Goal: Transaction & Acquisition: Purchase product/service

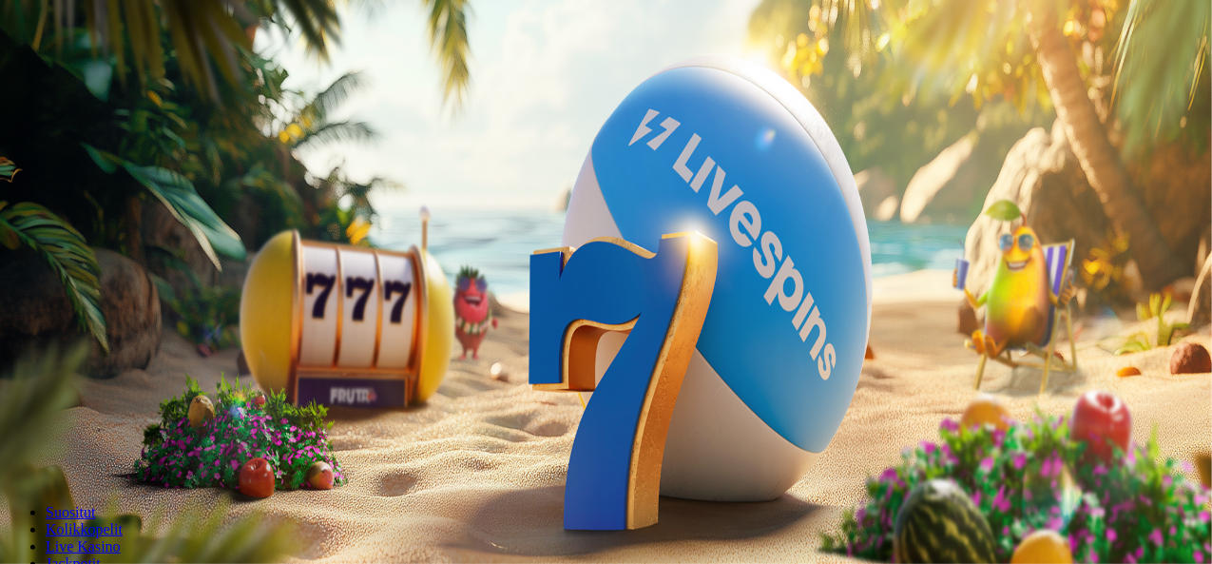
click at [120, 76] on span "Kirjaudu" at bounding box center [131, 69] width 47 height 14
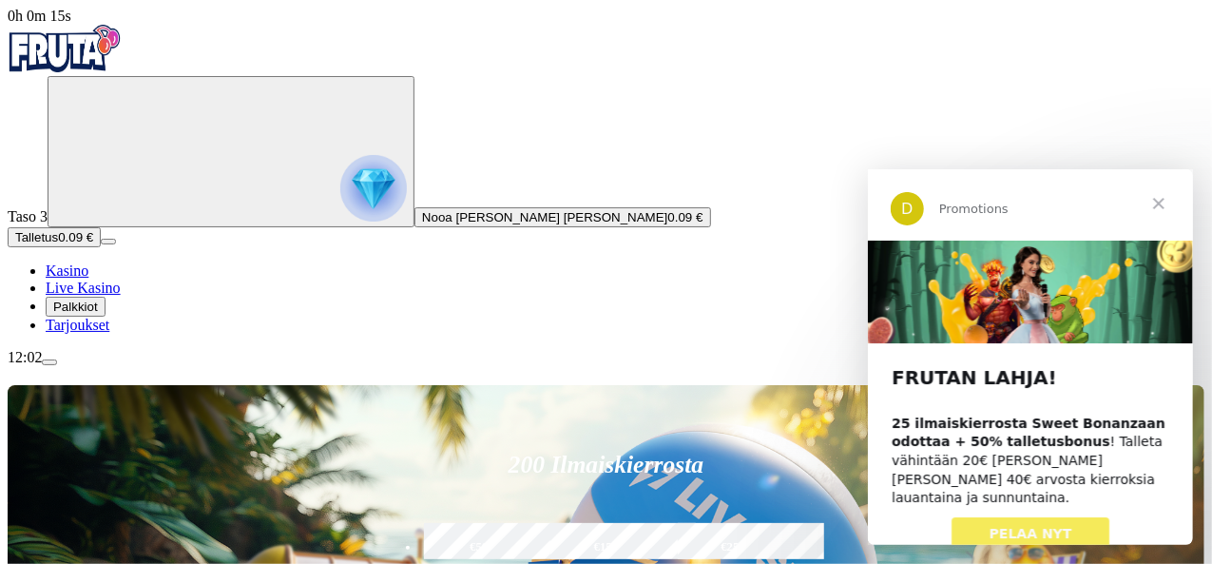
click at [1153, 203] on span "Sulje" at bounding box center [1158, 202] width 68 height 68
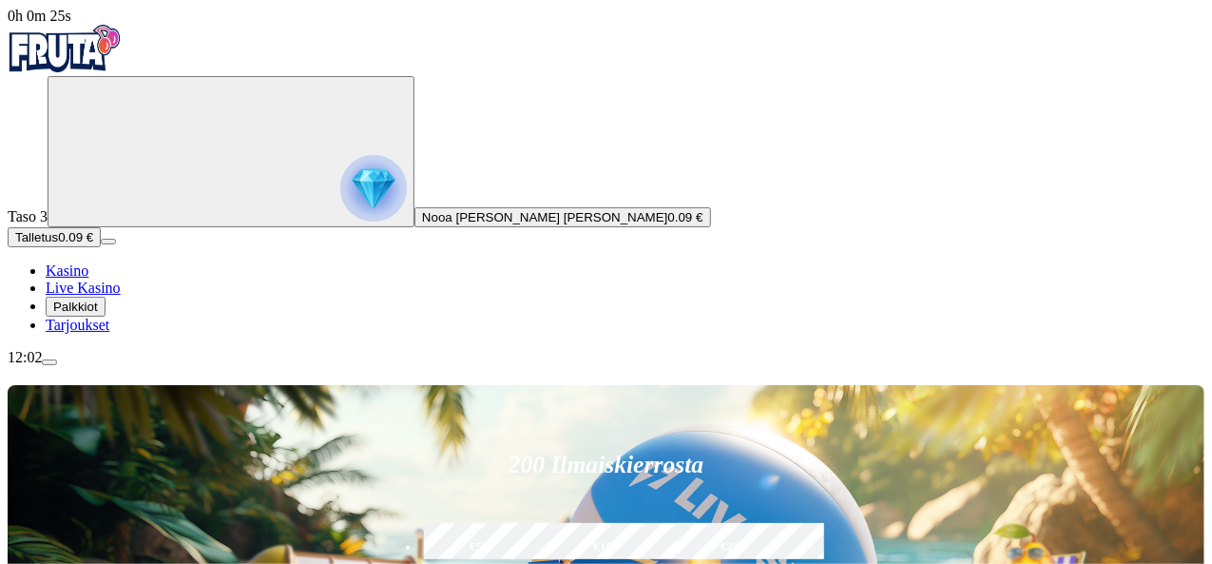
click at [98, 314] on span "Palkkiot" at bounding box center [75, 306] width 45 height 14
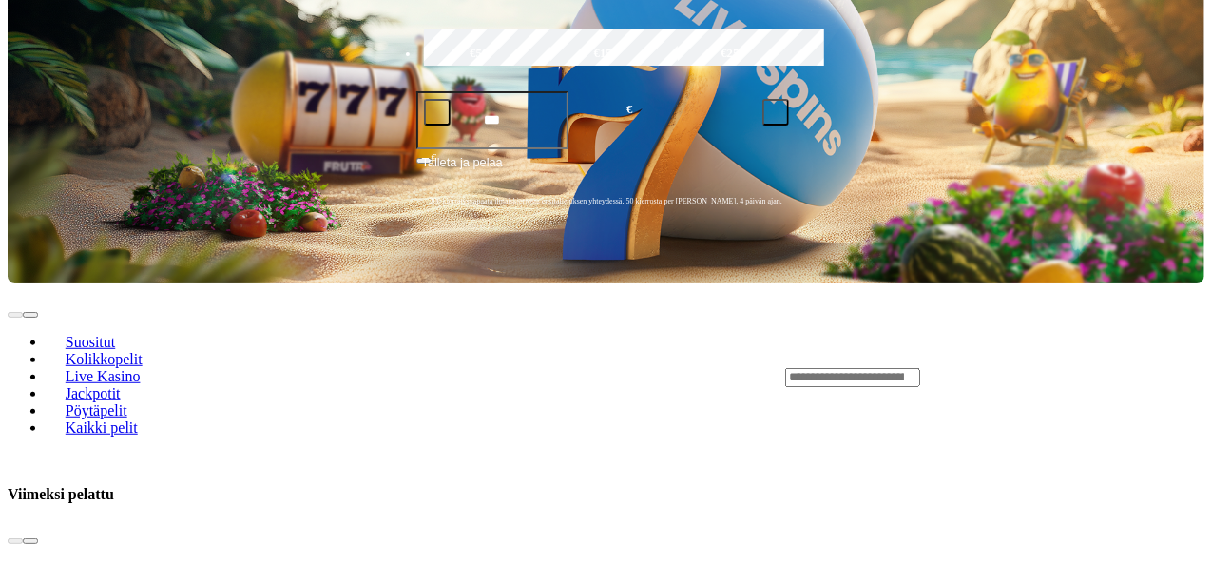
scroll to position [494, 0]
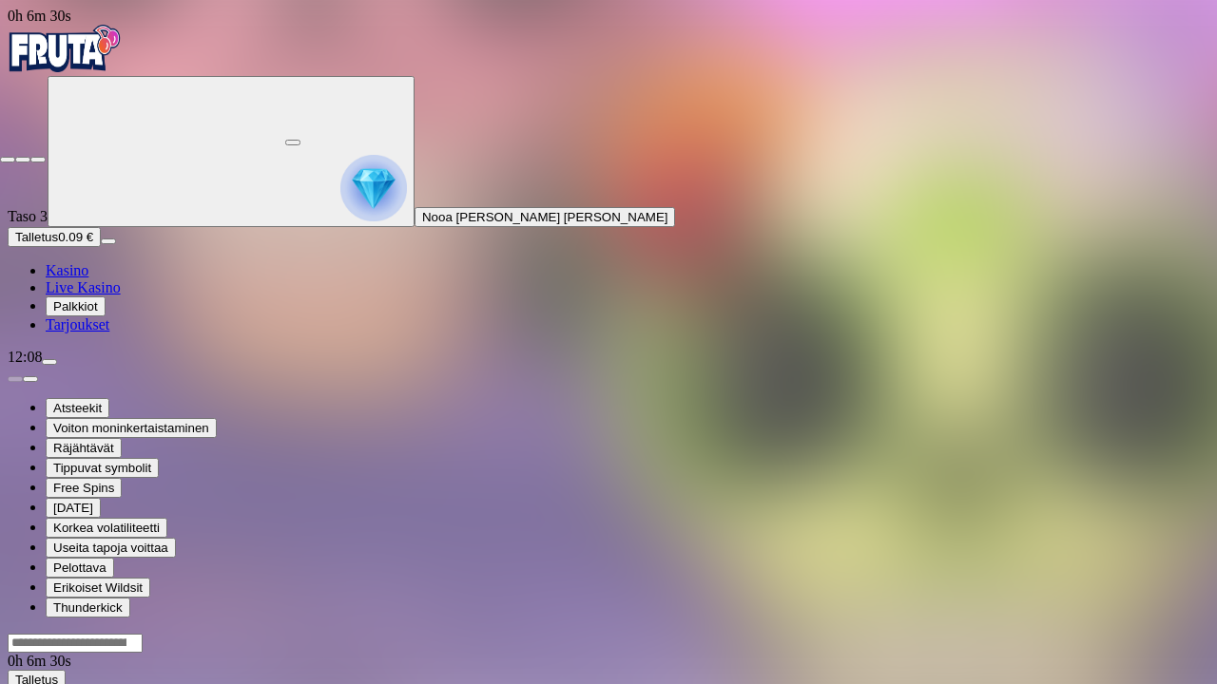
click at [30, 157] on button "button" at bounding box center [37, 160] width 15 height 6
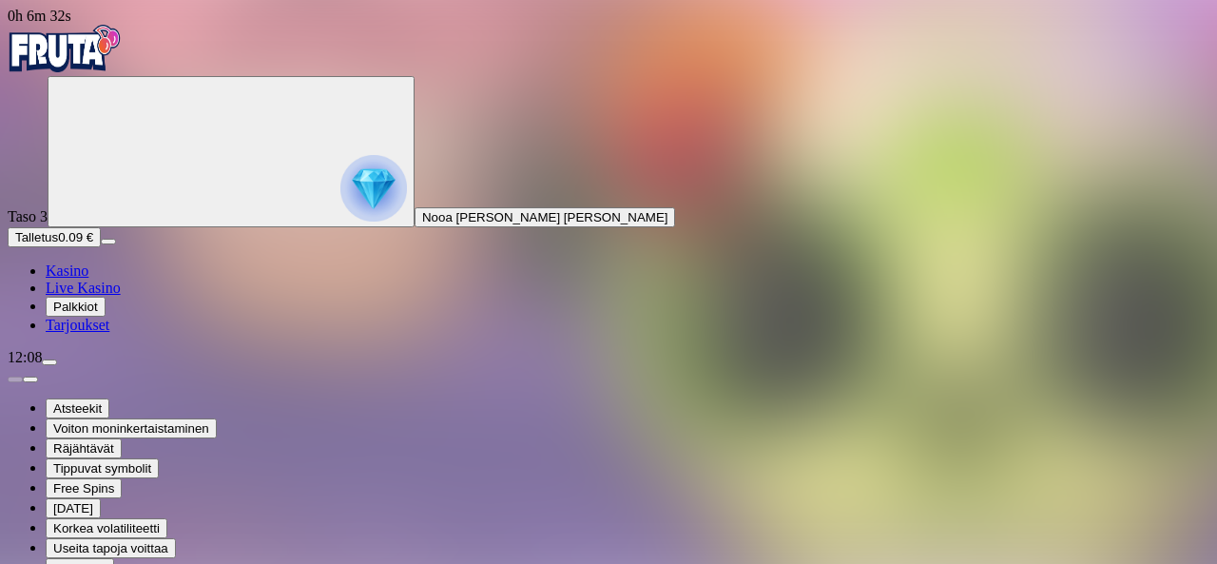
drag, startPoint x: 1101, startPoint y: 174, endPoint x: 1101, endPoint y: 257, distance: 82.7
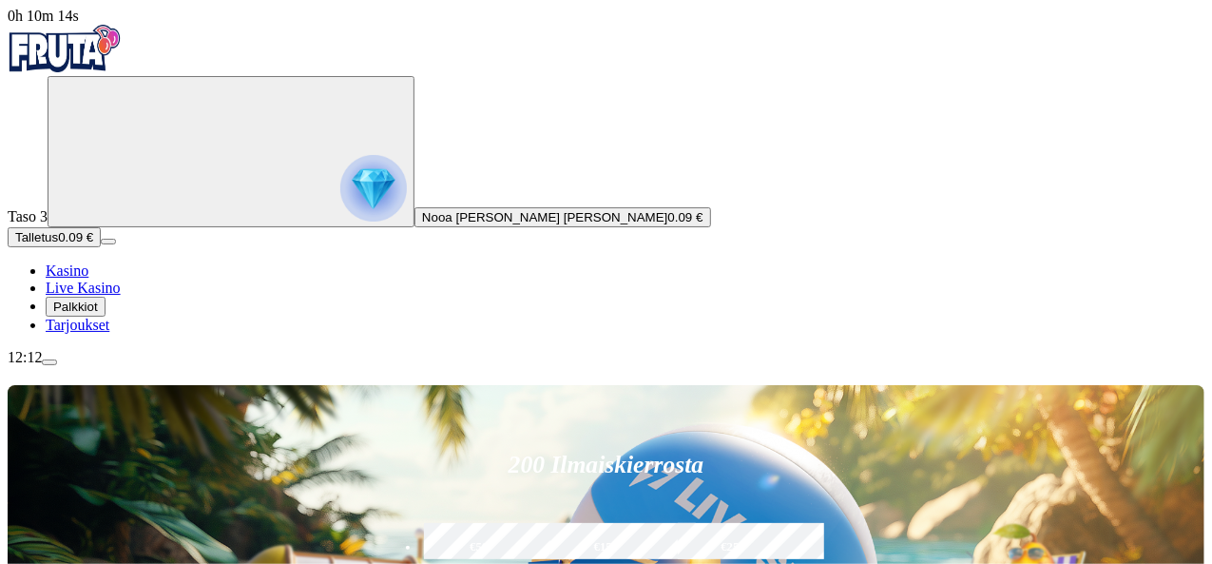
click at [667, 224] on span "0.09 €" at bounding box center [684, 217] width 35 height 14
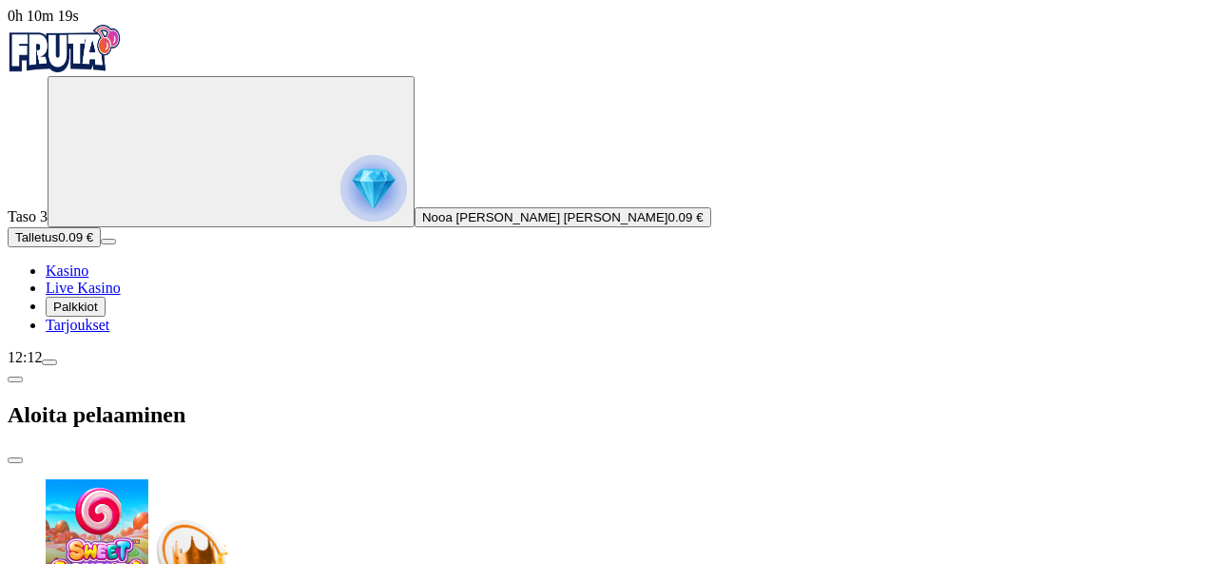
click at [49, 362] on span "menu icon" at bounding box center [49, 362] width 0 height 0
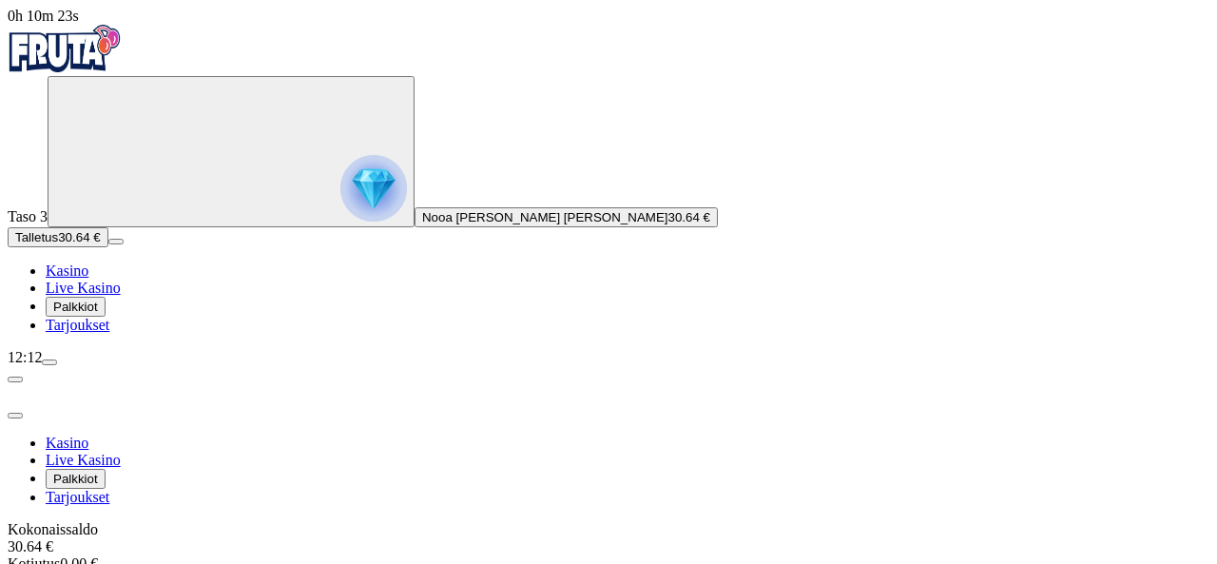
click at [15, 415] on span "close icon" at bounding box center [15, 415] width 0 height 0
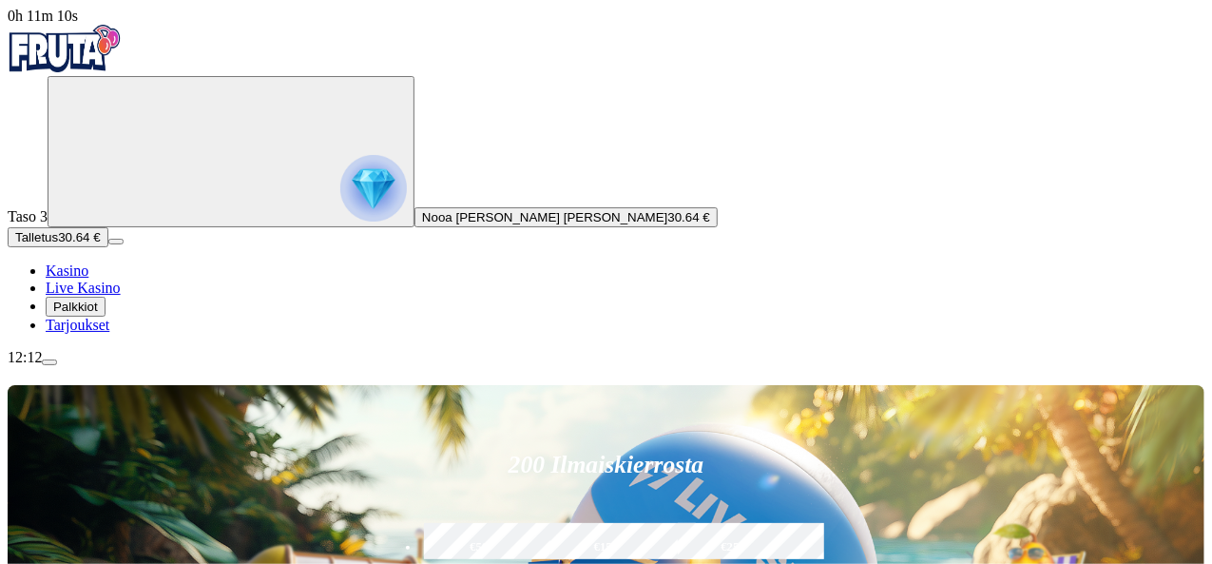
scroll to position [243, 0]
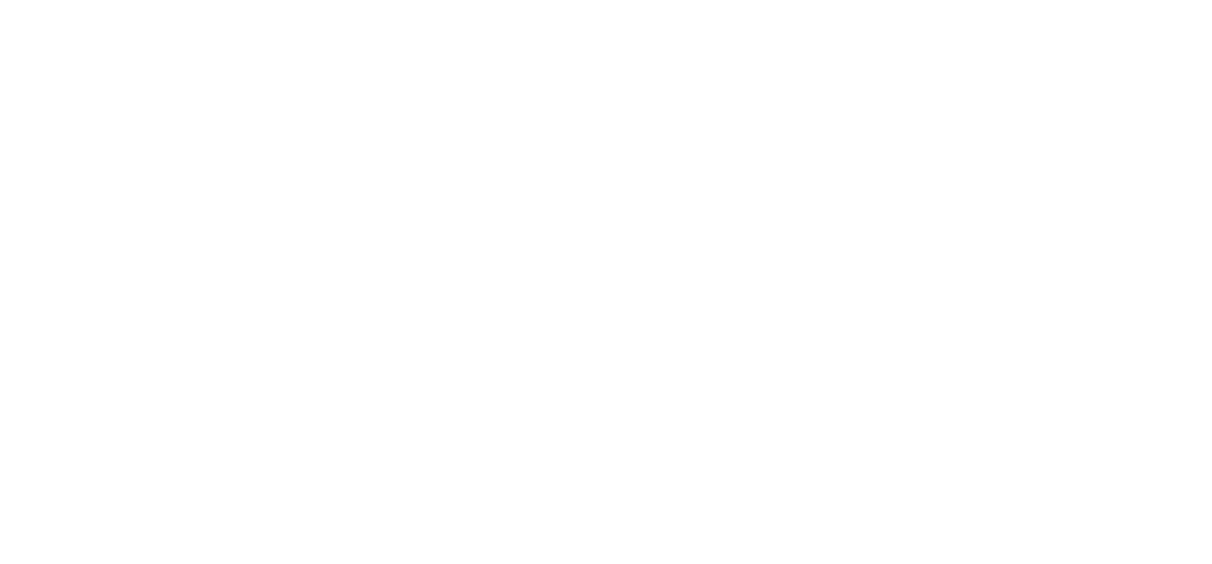
scroll to position [1043, 0]
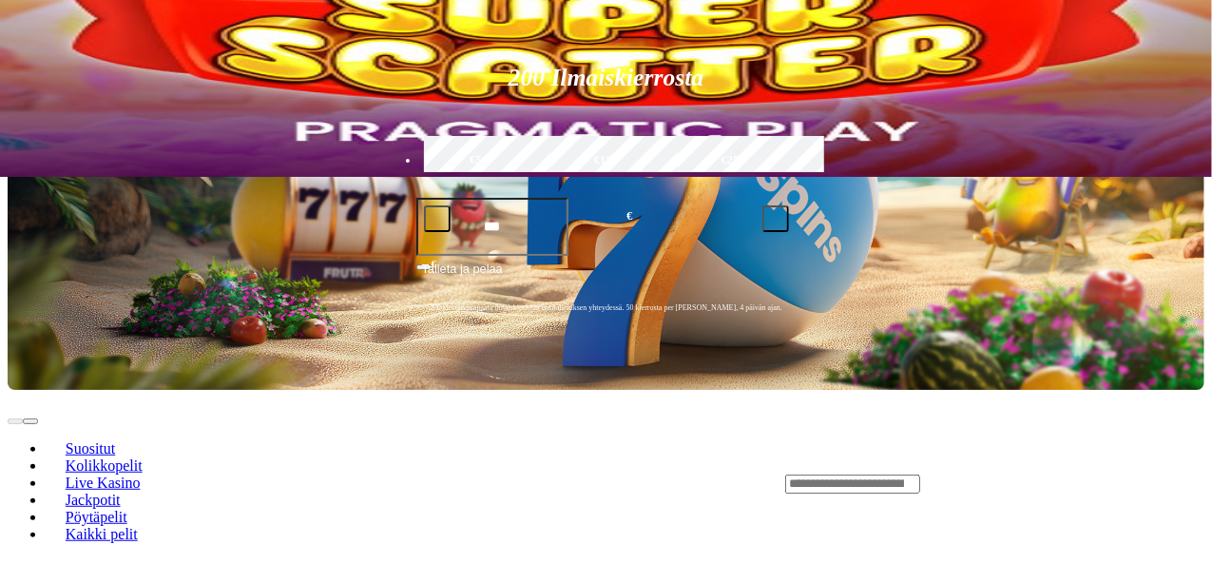
scroll to position [178, 0]
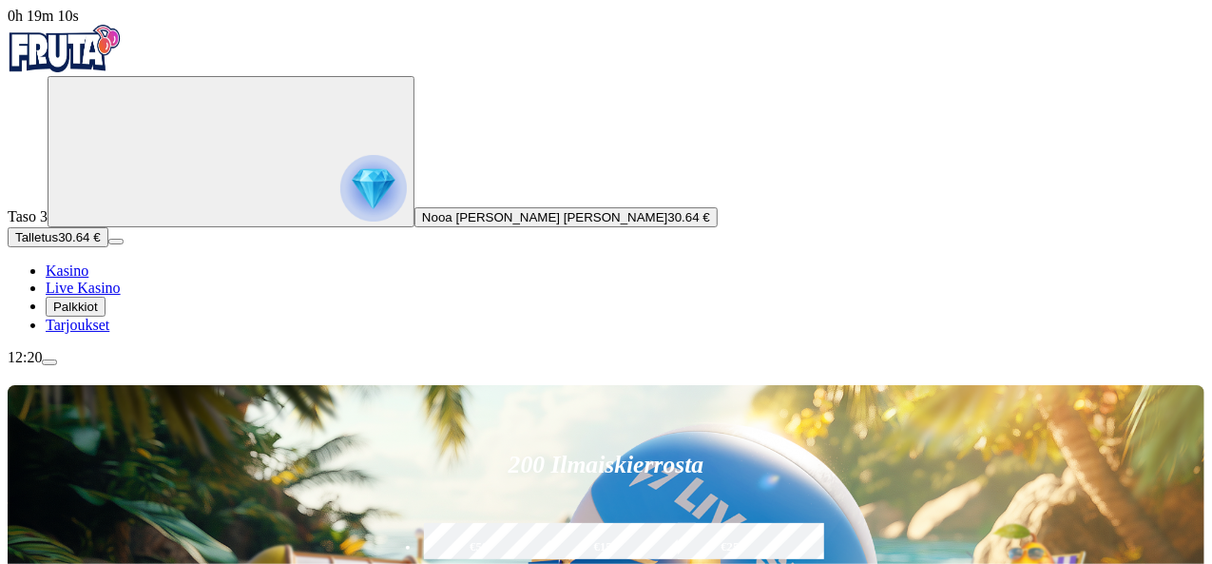
click at [49, 362] on span "menu icon" at bounding box center [49, 362] width 0 height 0
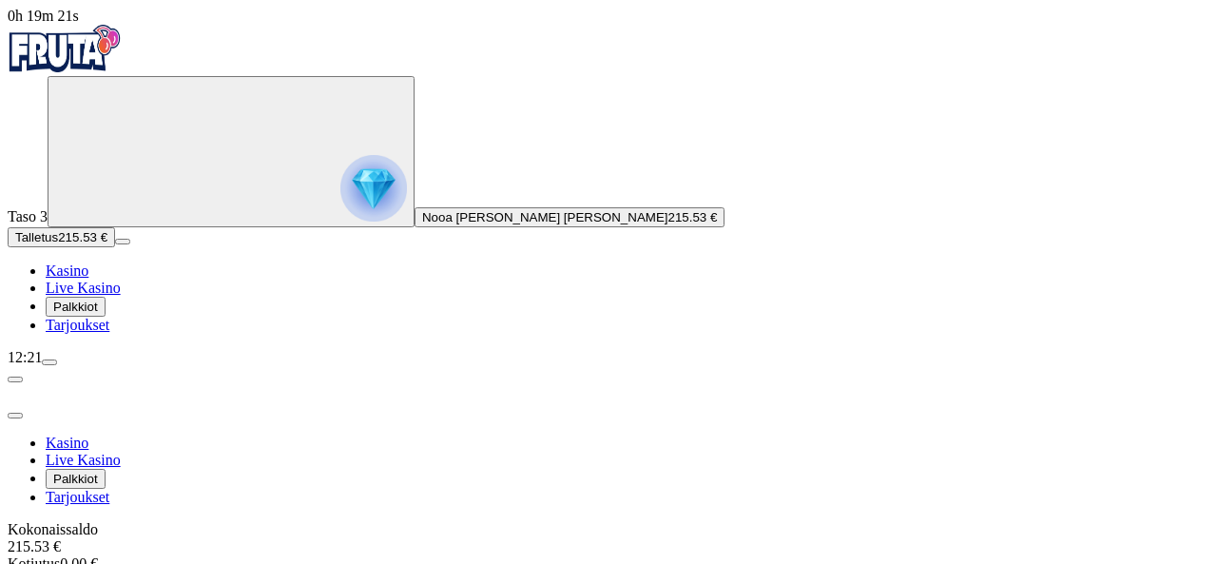
scroll to position [78, 0]
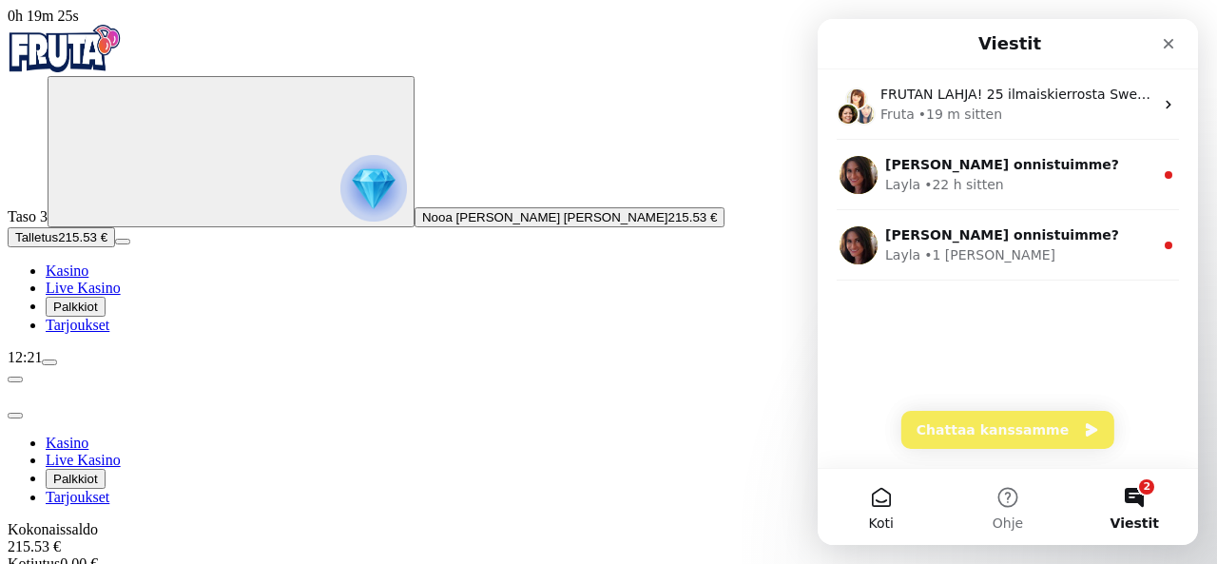
scroll to position [0, 0]
click at [1012, 434] on button "Chattaa kanssamme" at bounding box center [1007, 430] width 213 height 38
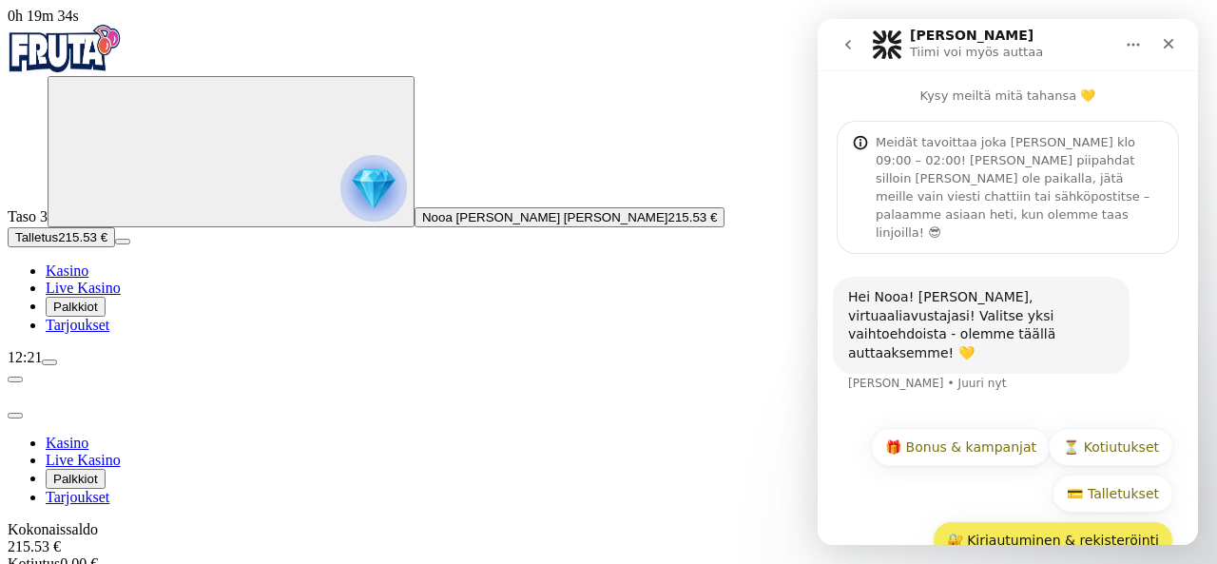
scroll to position [36, 0]
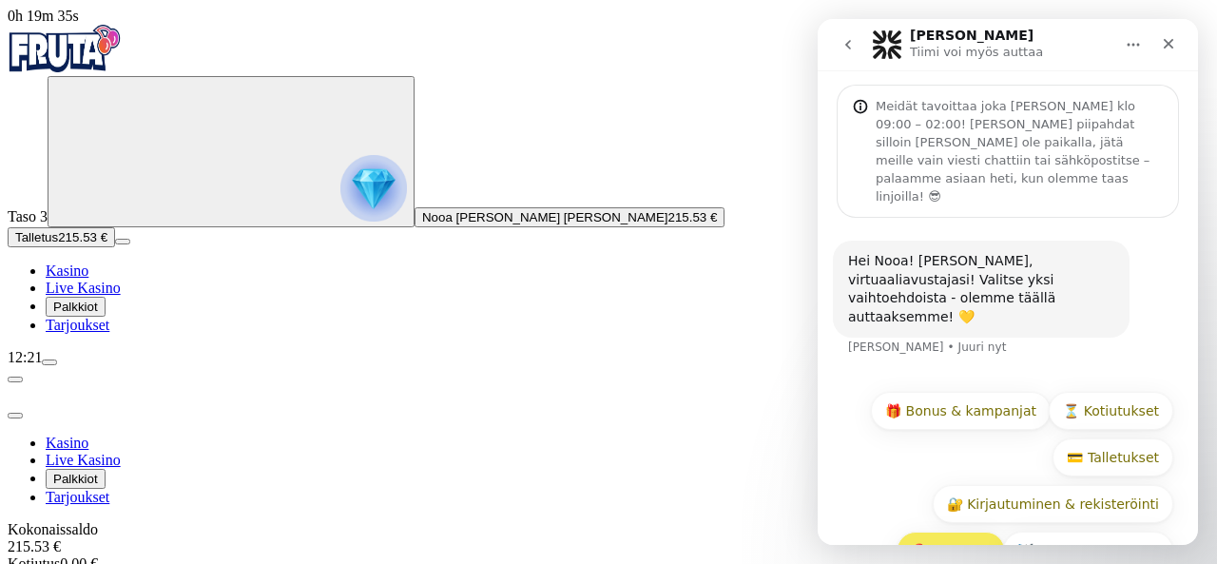
click at [936, 531] on button "❓ Muu asia" at bounding box center [950, 550] width 108 height 38
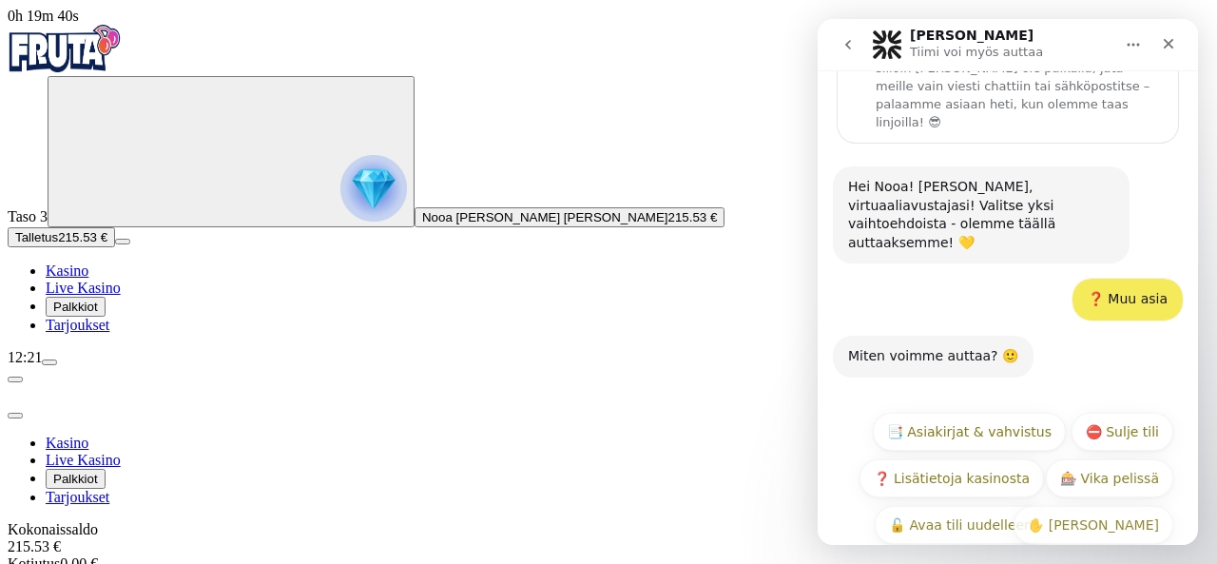
scroll to position [129, 0]
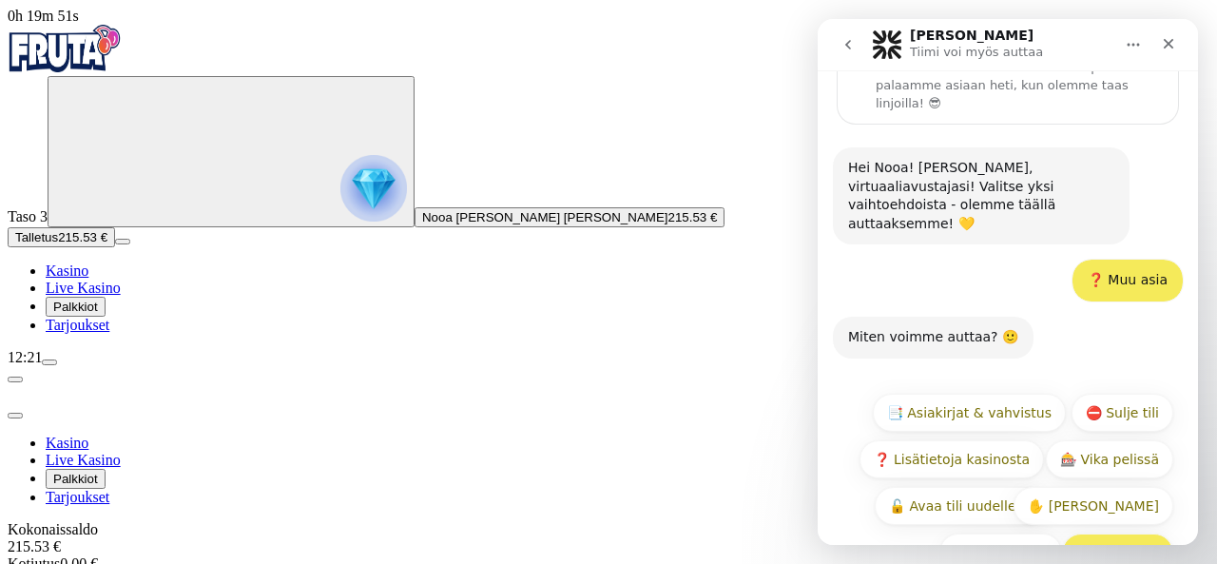
click at [1112, 533] on button "Aloita alusta" at bounding box center [1117, 552] width 111 height 38
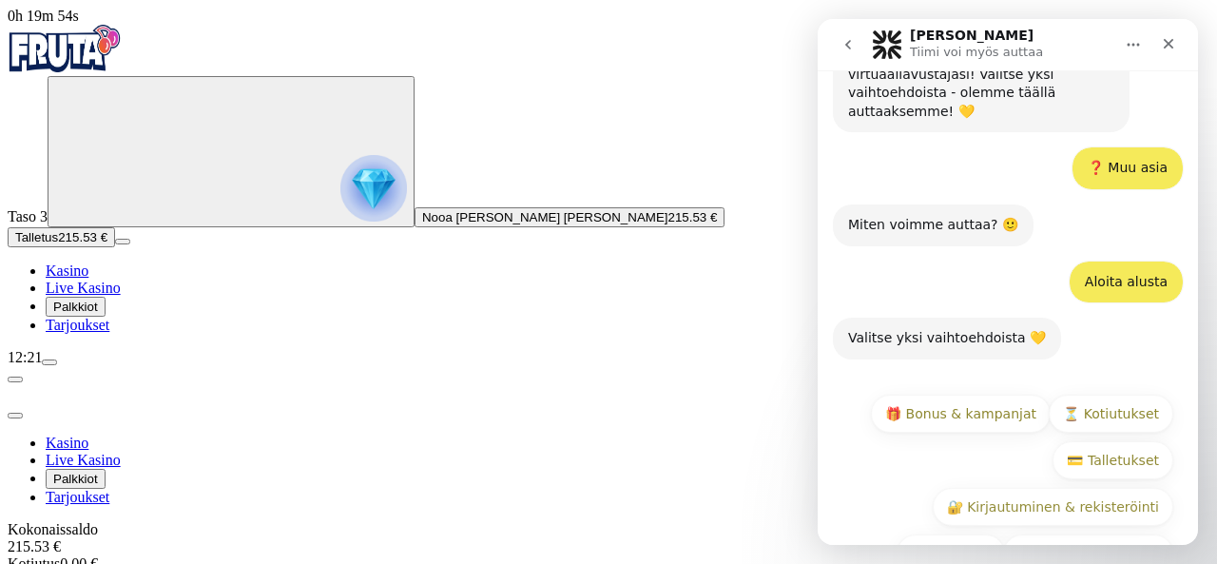
scroll to position [243, 0]
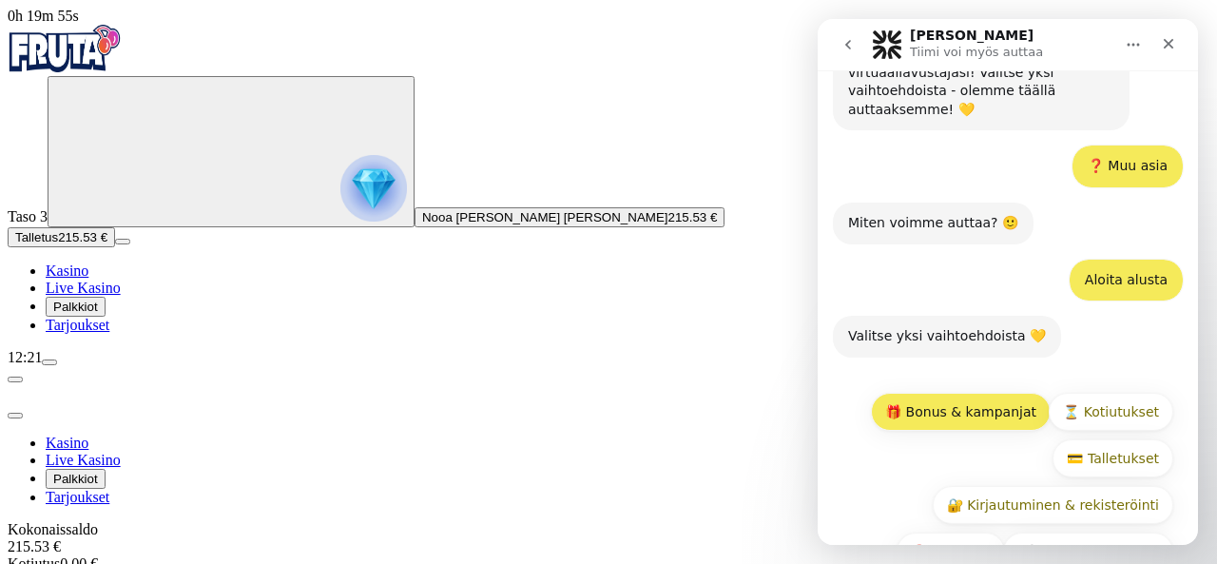
click at [933, 393] on button "🎁 Bonus & kampanjat" at bounding box center [961, 412] width 180 height 38
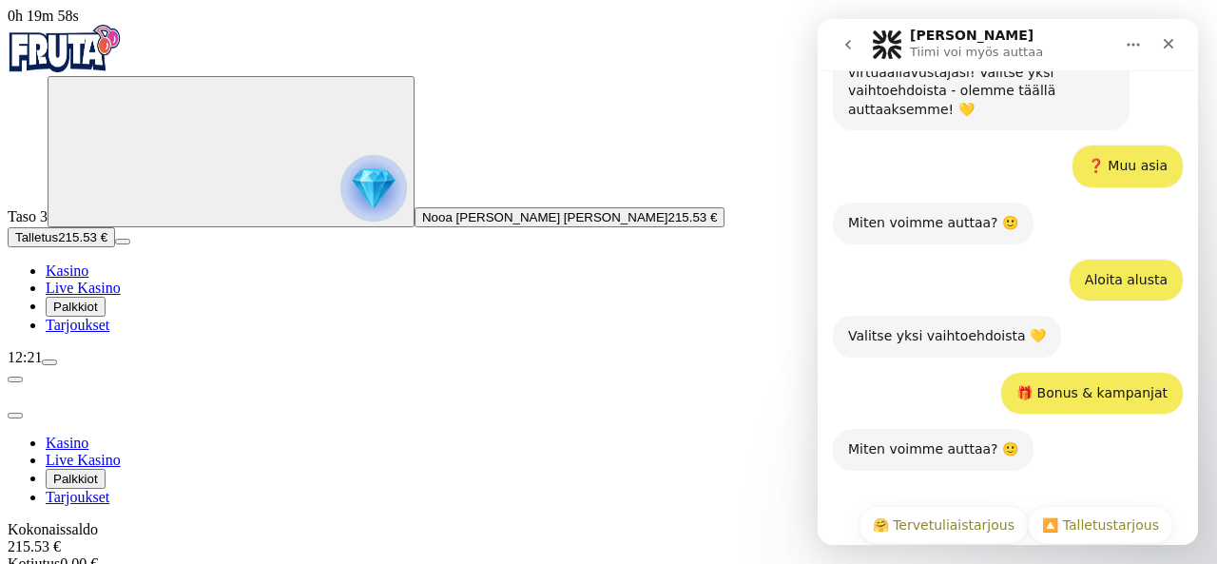
scroll to position [263, 0]
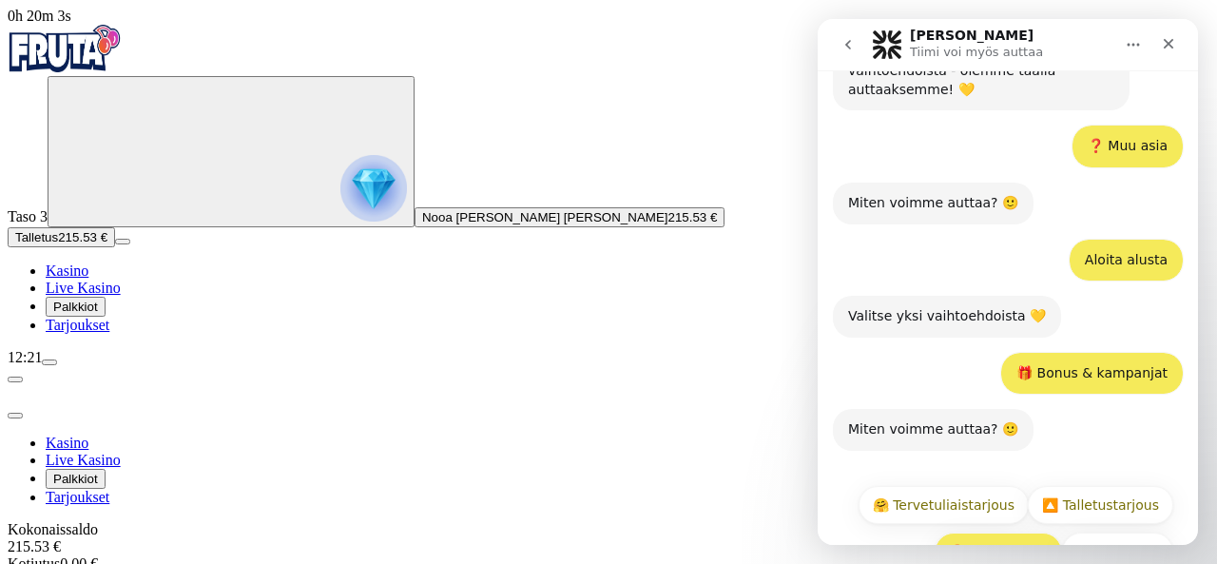
click at [991, 532] on button "❓ Muu tarjous" at bounding box center [997, 551] width 127 height 38
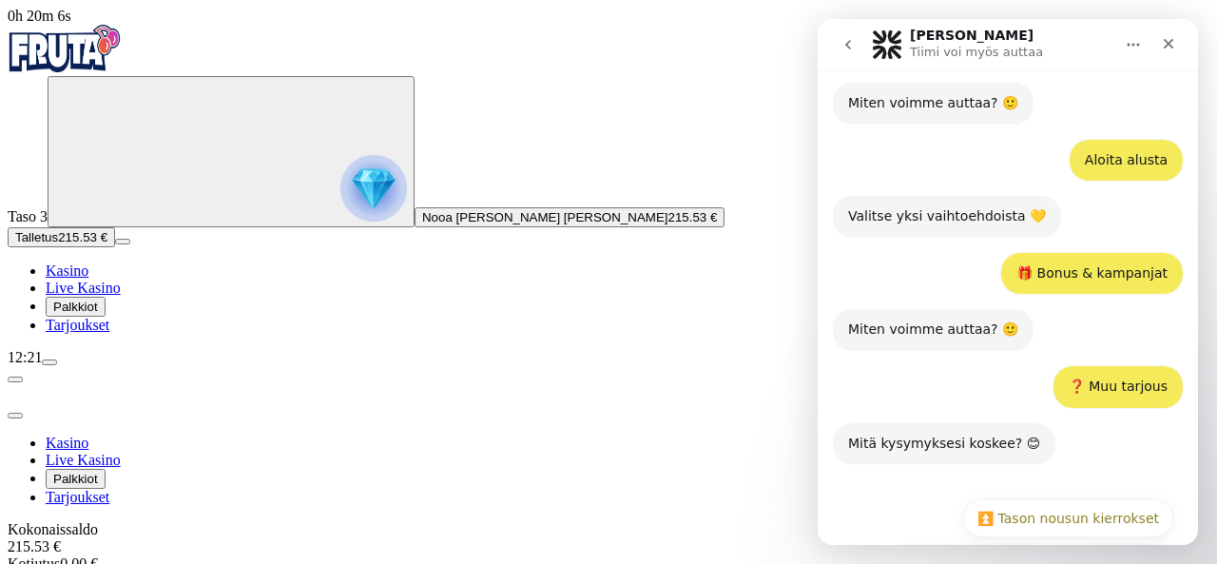
scroll to position [376, 0]
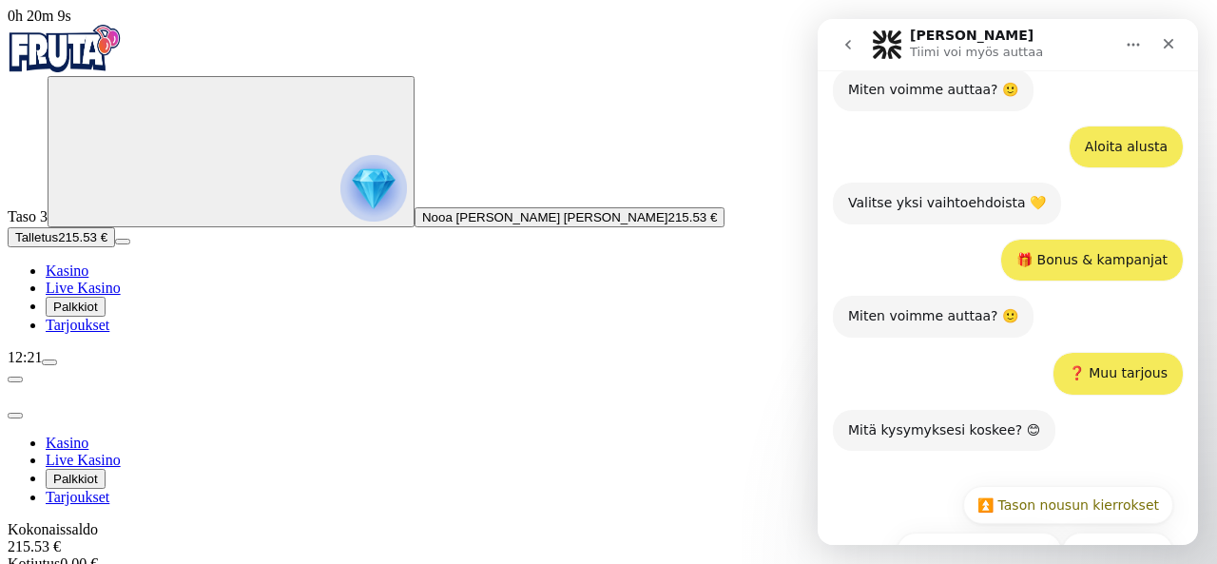
click at [991, 532] on button "💛 Jokin muu tarjous" at bounding box center [978, 551] width 165 height 38
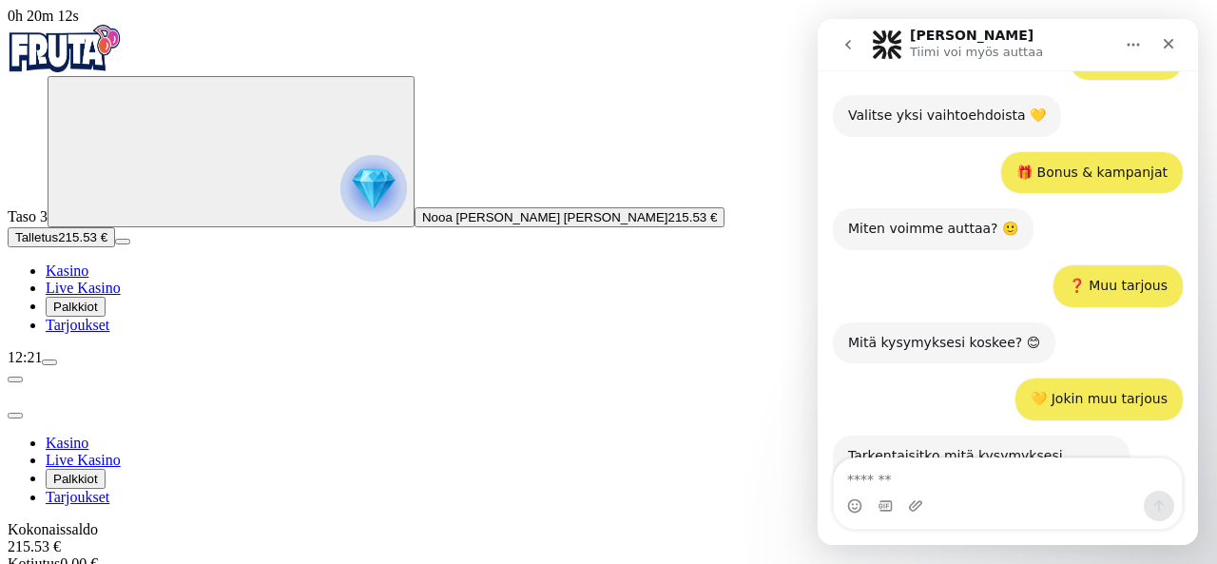
scroll to position [466, 0]
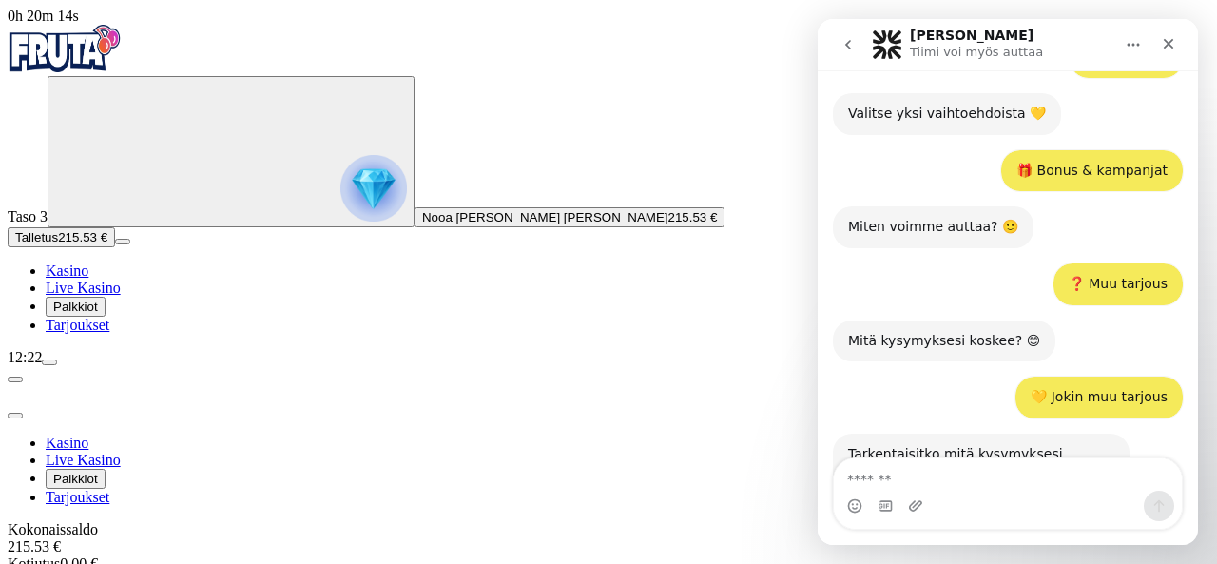
click at [948, 482] on textarea "Viesti…" at bounding box center [1008, 474] width 348 height 32
type textarea "**********"
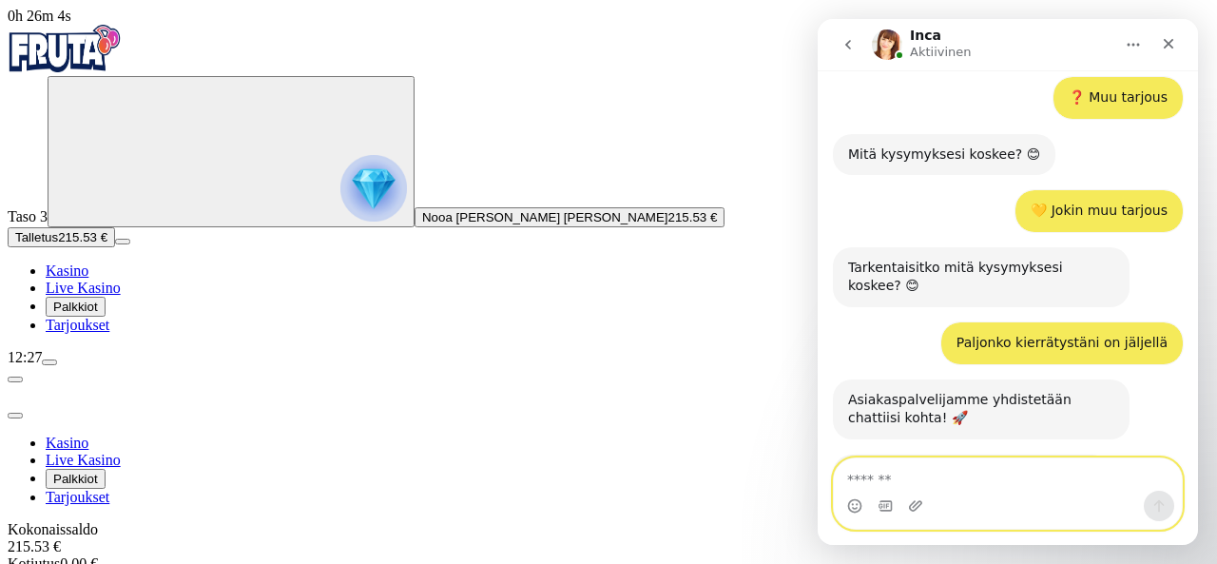
scroll to position [654, 0]
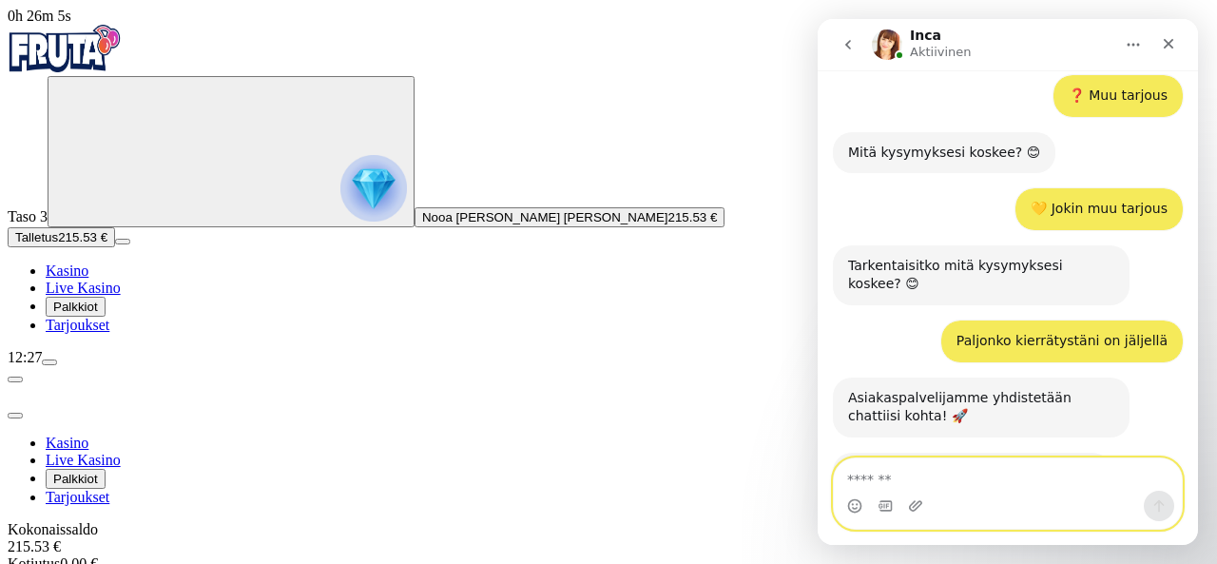
click at [988, 480] on textarea "Viesti…" at bounding box center [1008, 474] width 349 height 32
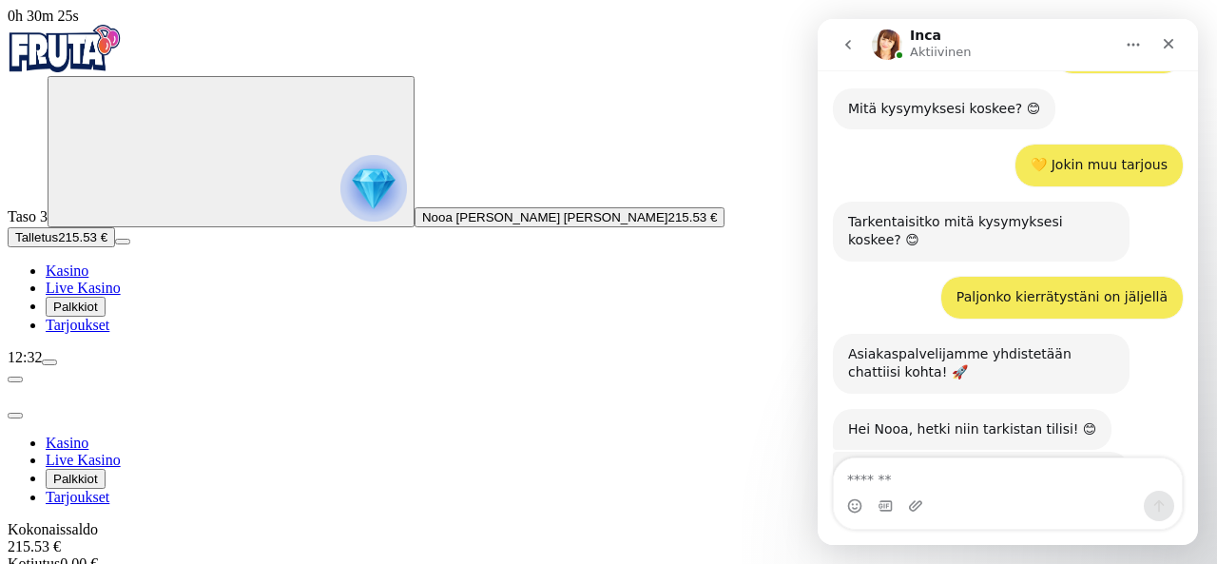
scroll to position [686, 0]
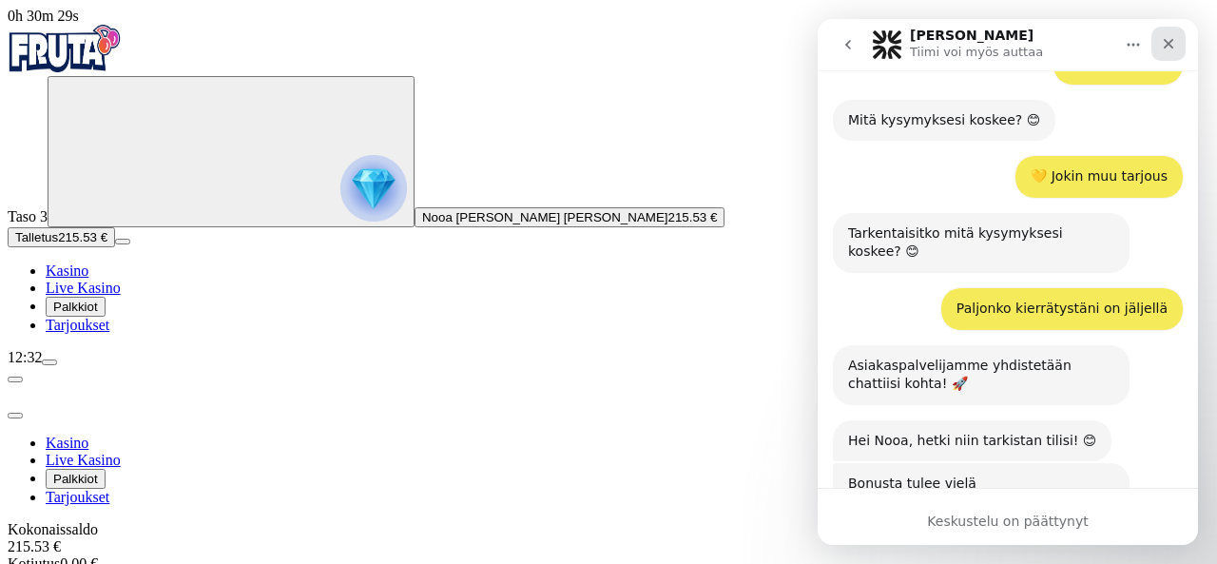
click at [1175, 37] on icon "Sulje" at bounding box center [1168, 43] width 15 height 15
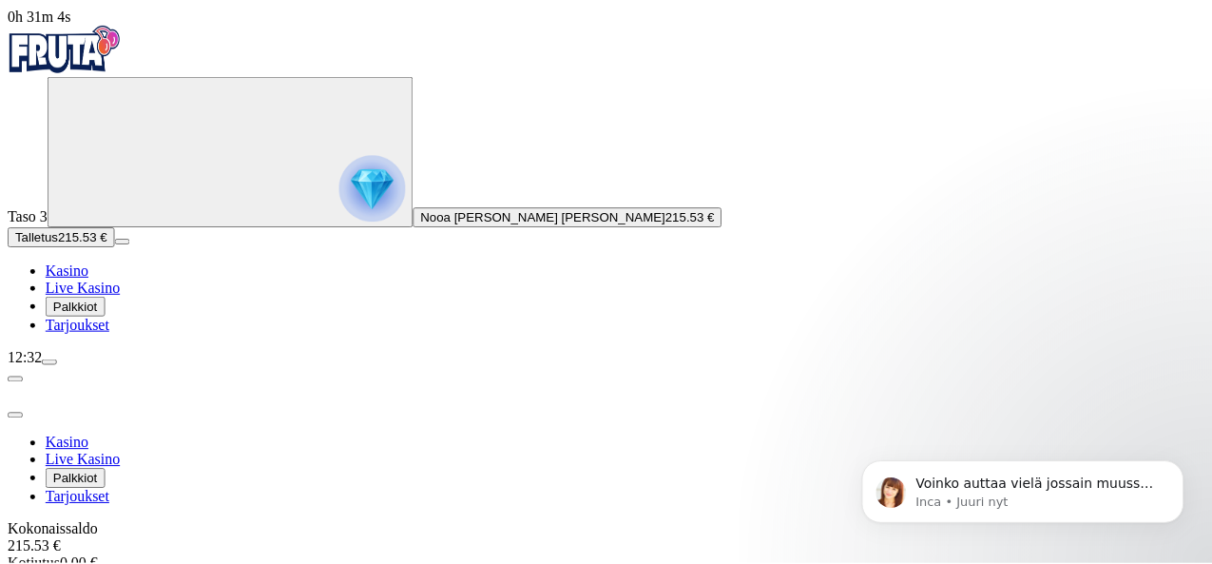
scroll to position [972, 0]
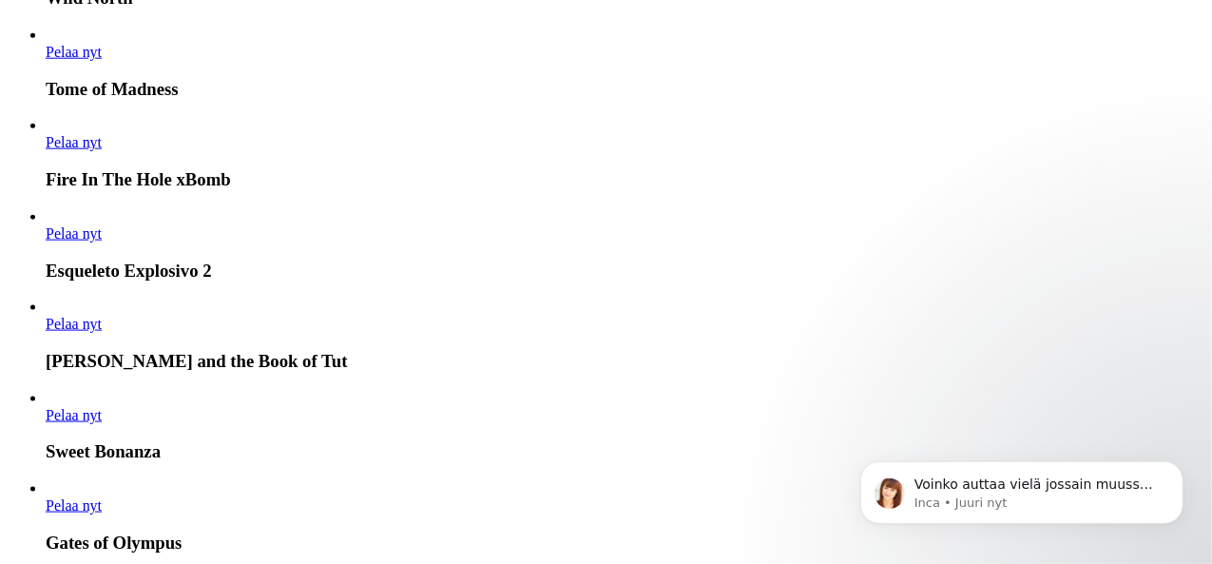
scroll to position [935, 0]
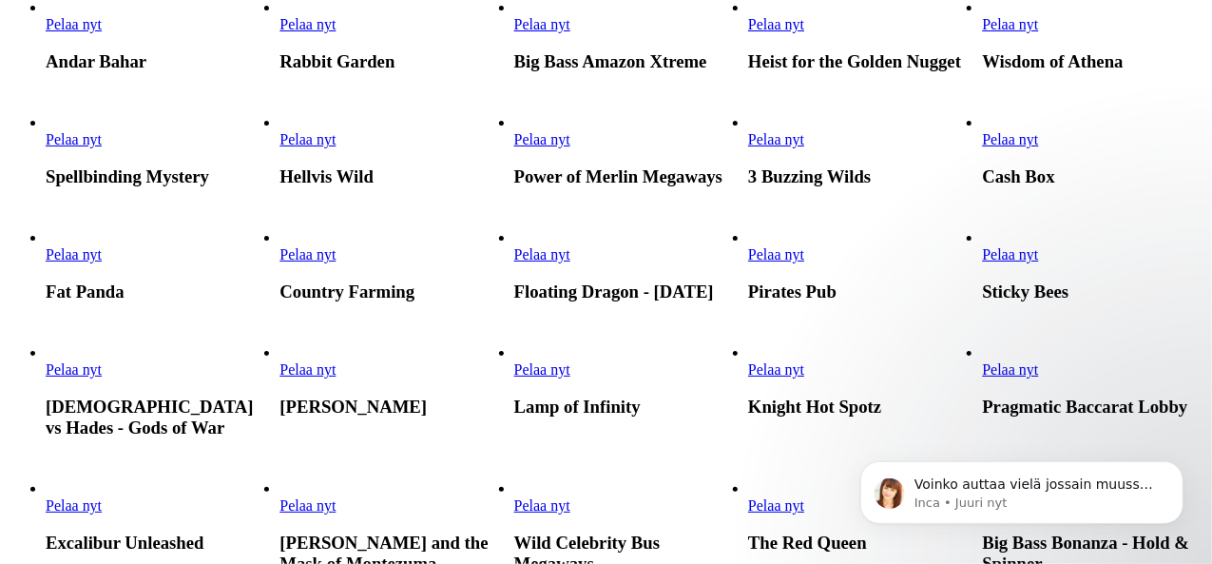
scroll to position [910, 0]
click at [804, 148] on link "Pelaa nyt" at bounding box center [776, 140] width 56 height 16
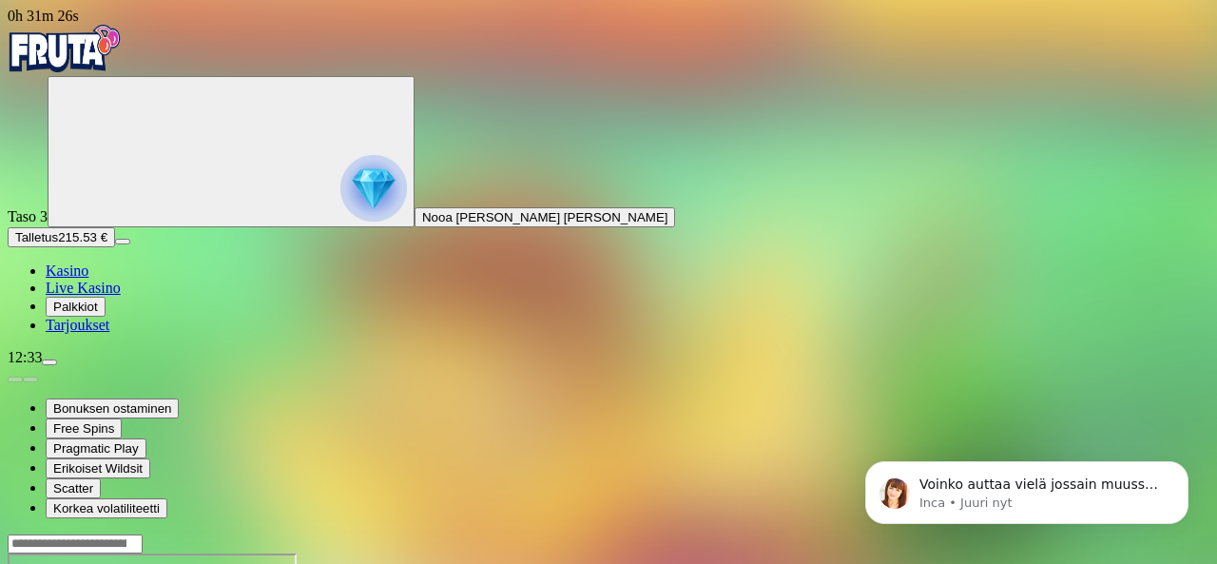
scroll to position [972, 0]
click at [1181, 465] on icon "Dismiss notification" at bounding box center [1182, 466] width 7 height 7
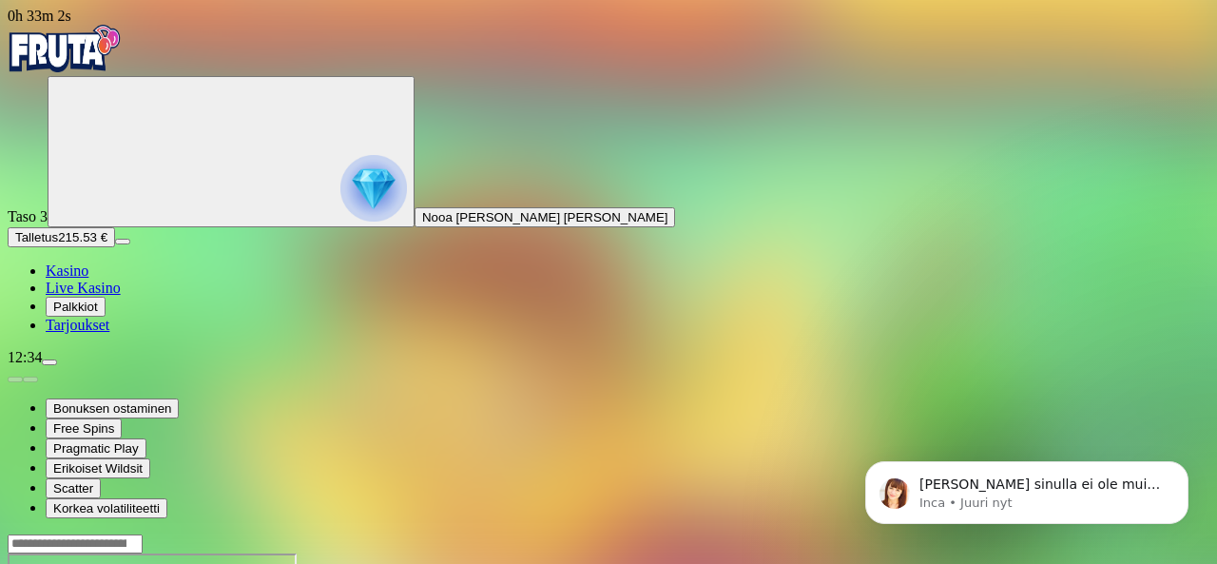
scroll to position [1068, 0]
click at [1093, 496] on p "Inca • Juuri nyt" at bounding box center [1041, 502] width 245 height 17
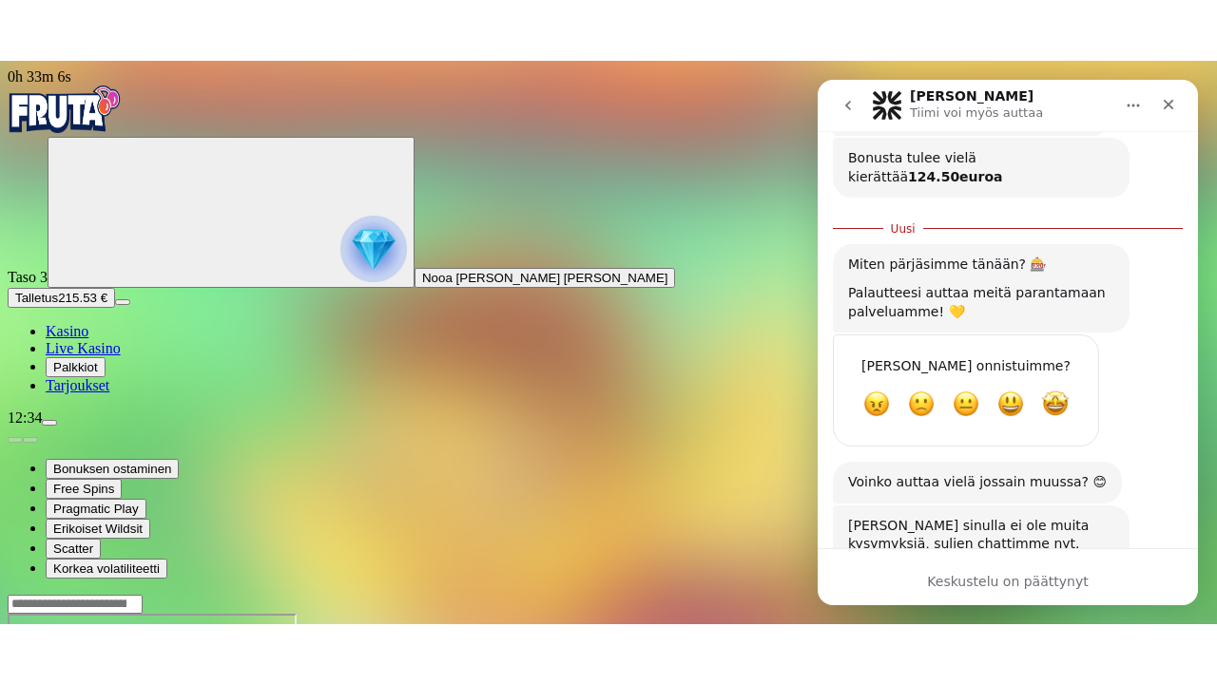
scroll to position [1088, 0]
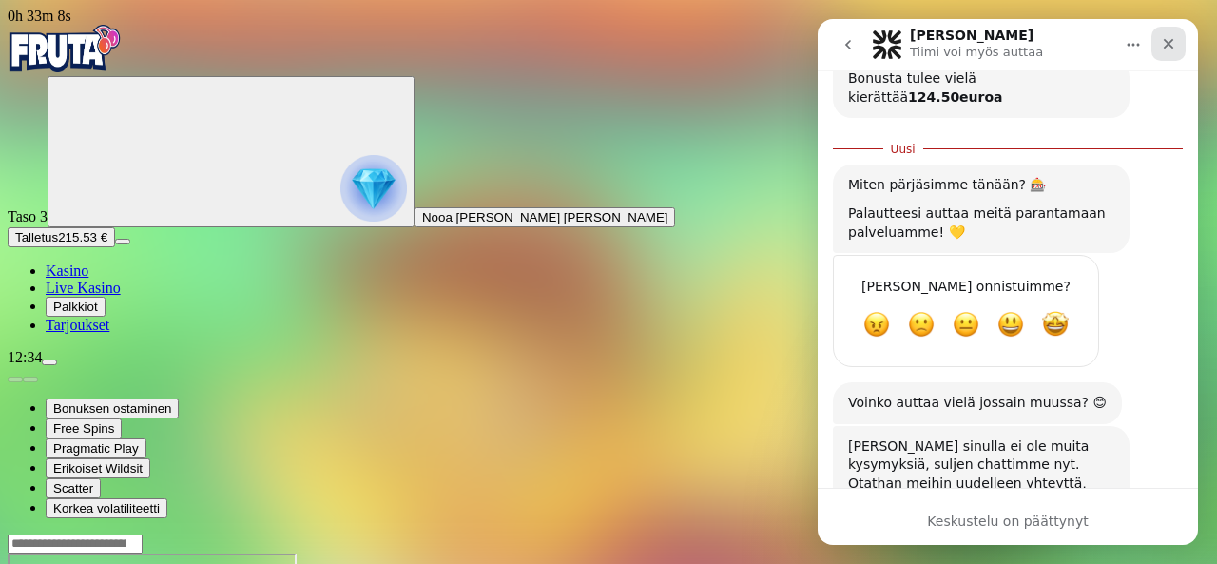
click at [1169, 39] on icon "Sulje" at bounding box center [1168, 43] width 15 height 15
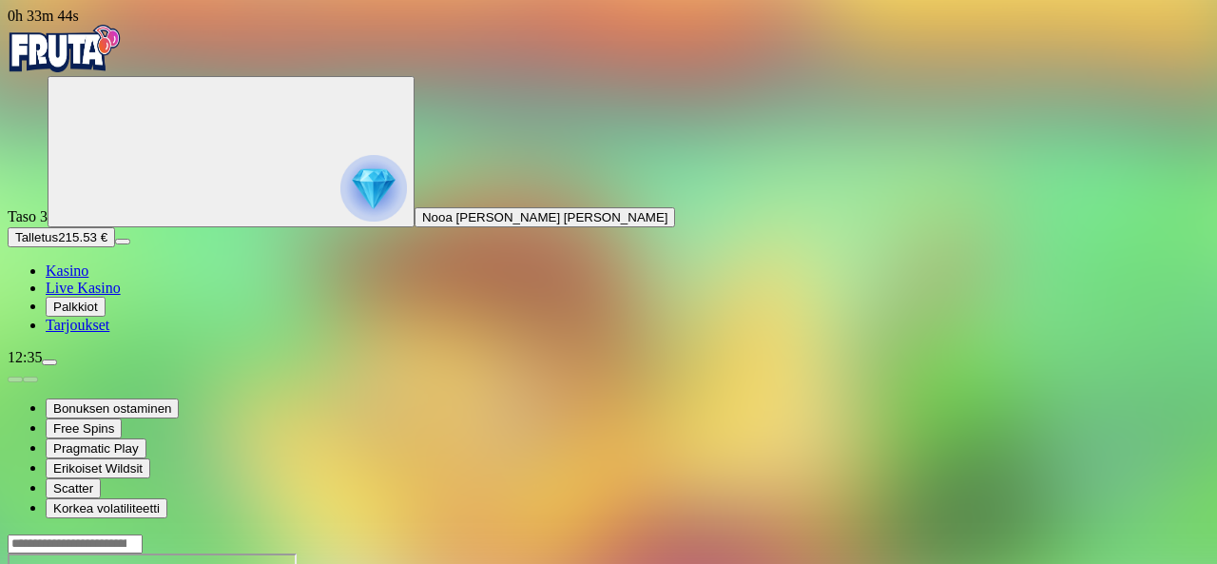
click at [143, 534] on input "Search" at bounding box center [75, 543] width 135 height 19
type input "*****"
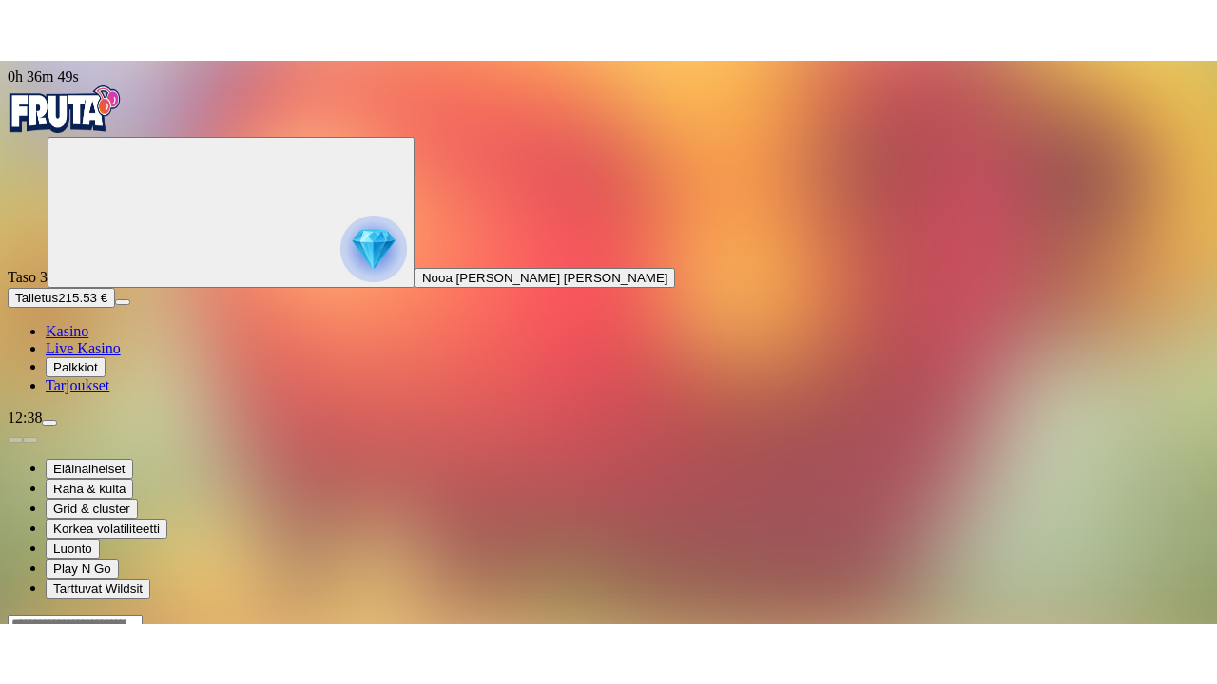
scroll to position [1100, 0]
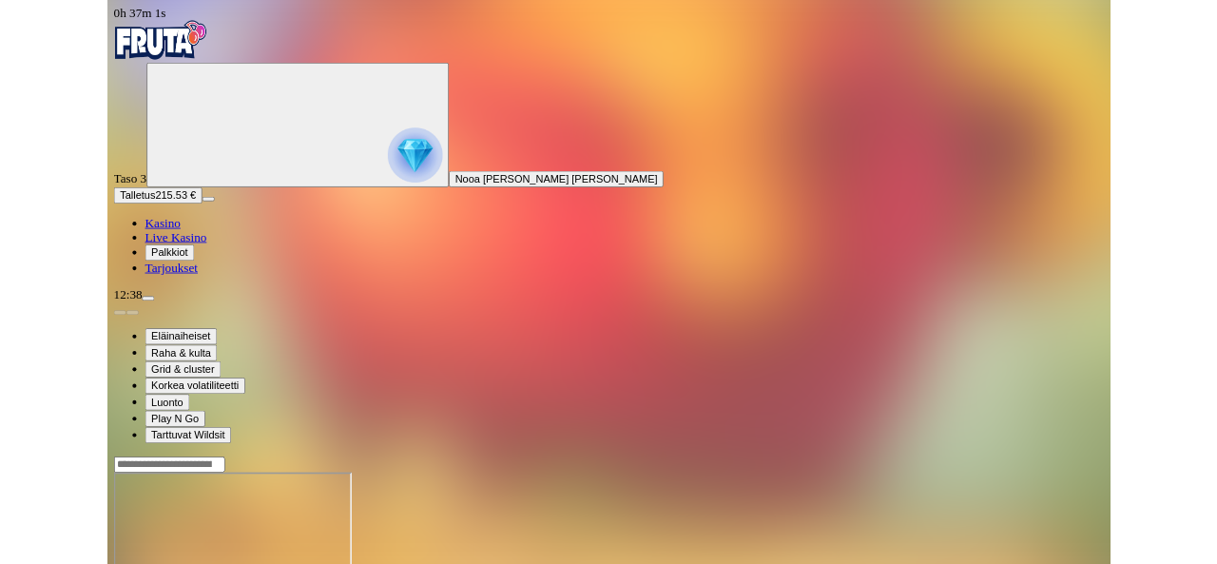
scroll to position [979, 0]
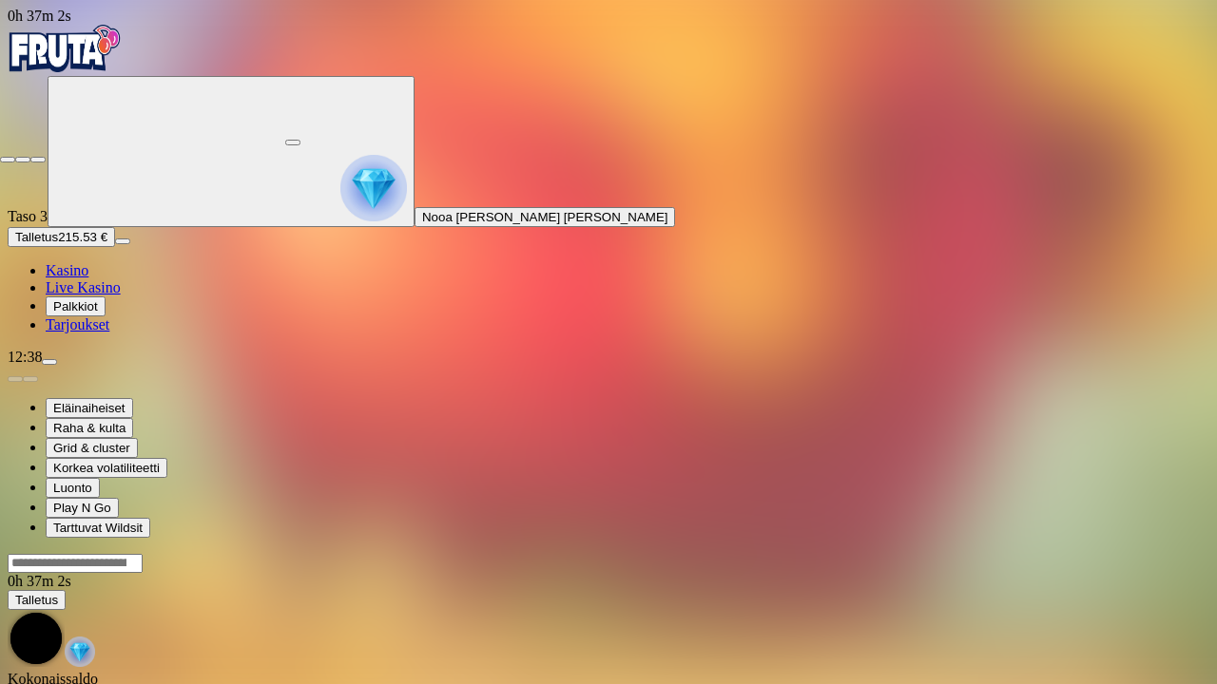
click at [30, 157] on button "button" at bounding box center [37, 160] width 15 height 6
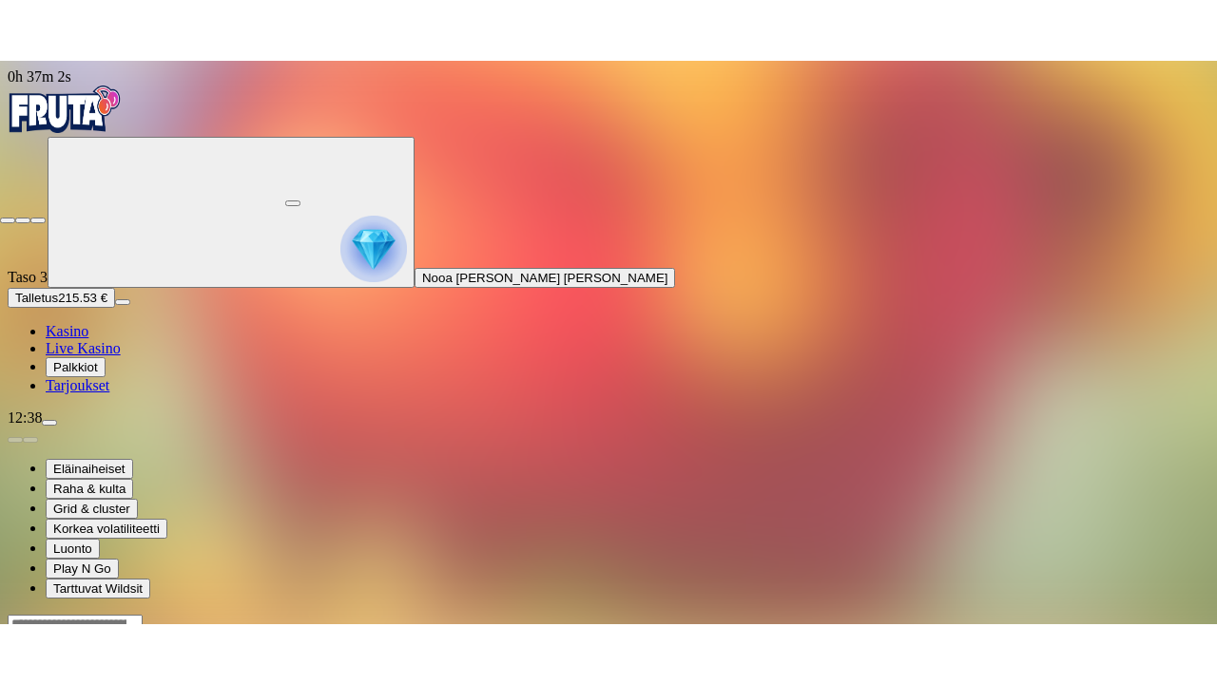
scroll to position [1100, 0]
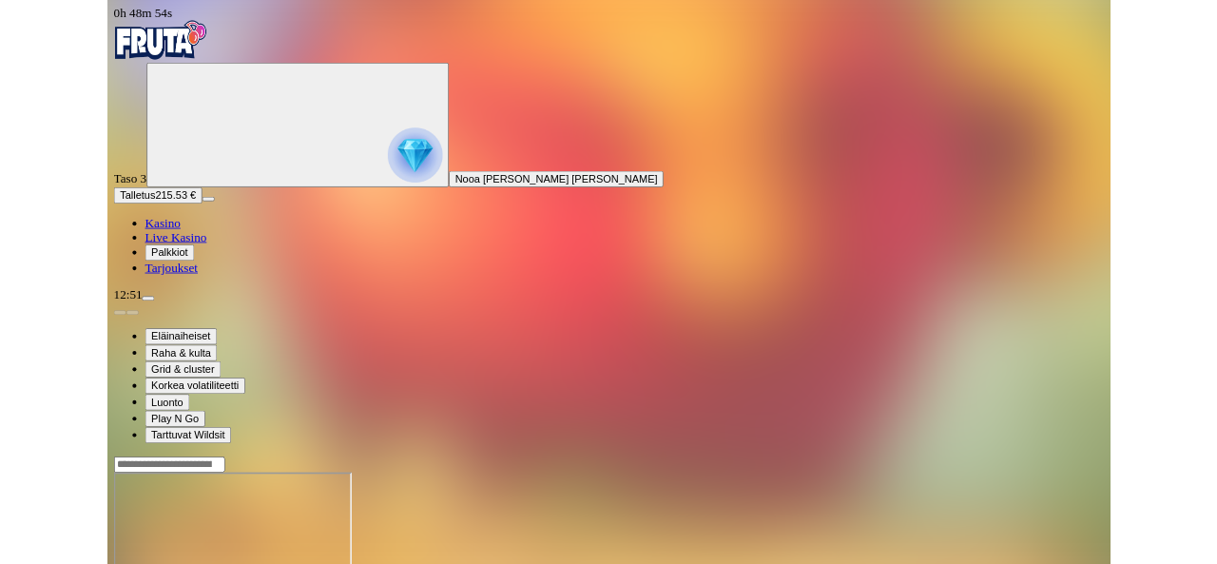
scroll to position [979, 0]
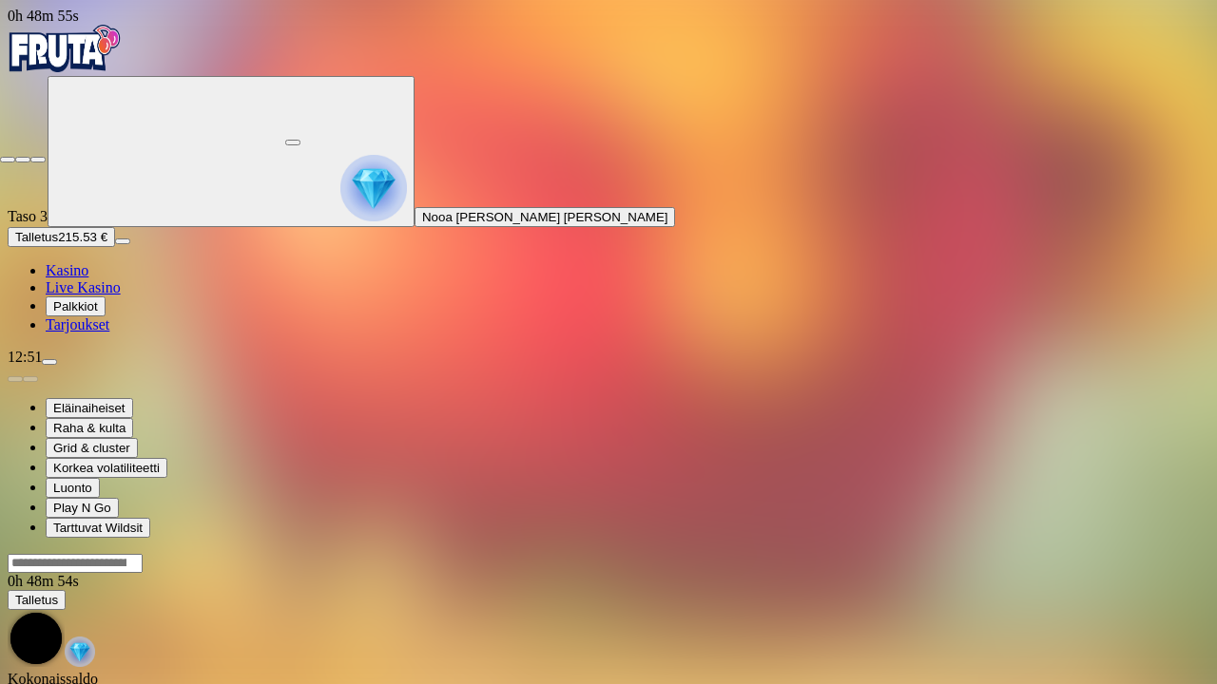
click at [30, 157] on button "button" at bounding box center [37, 160] width 15 height 6
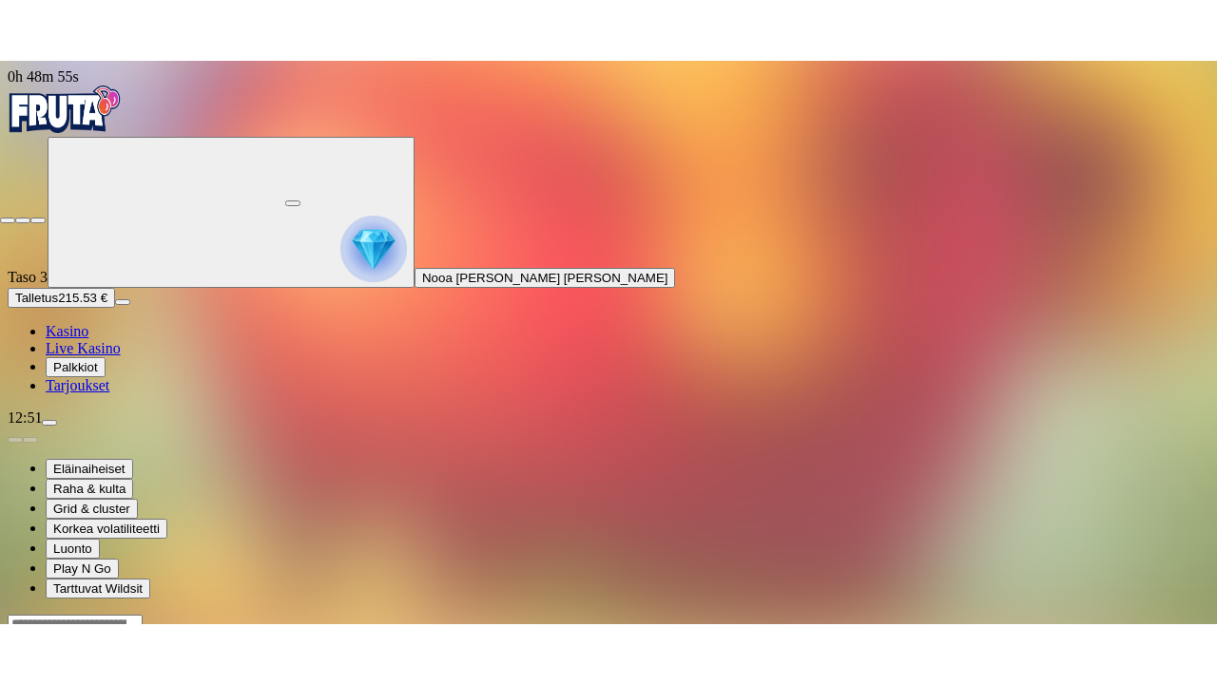
scroll to position [1100, 0]
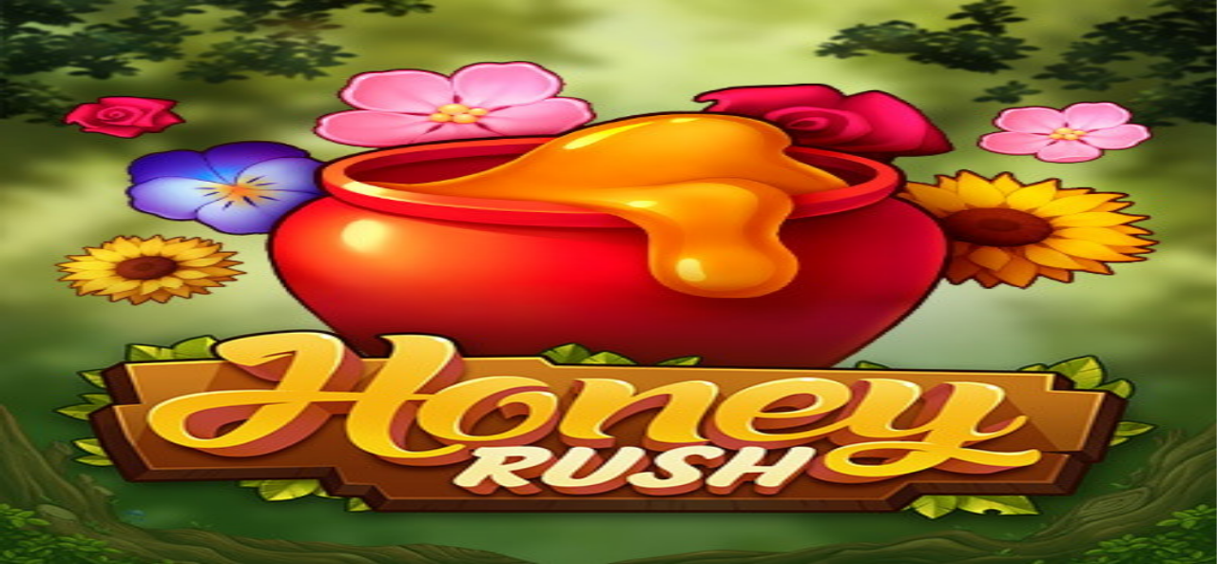
click at [143, 554] on input "Search" at bounding box center [75, 563] width 135 height 19
type input "******"
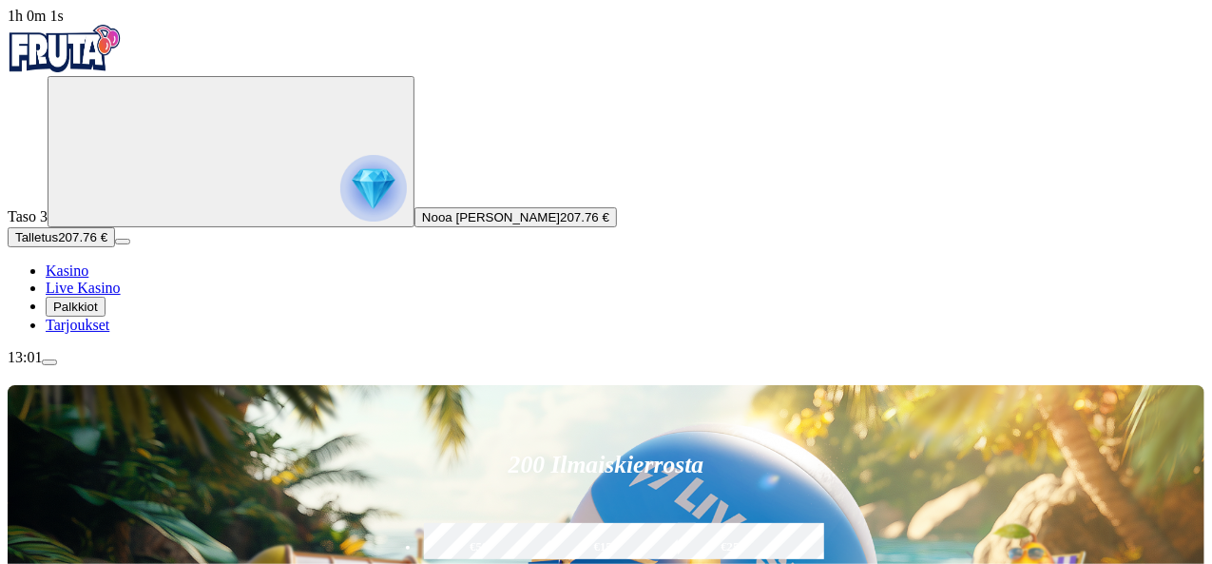
click at [414, 227] on button "Nooa Toivo Juhani Korhonen 207.76 €" at bounding box center [515, 217] width 202 height 20
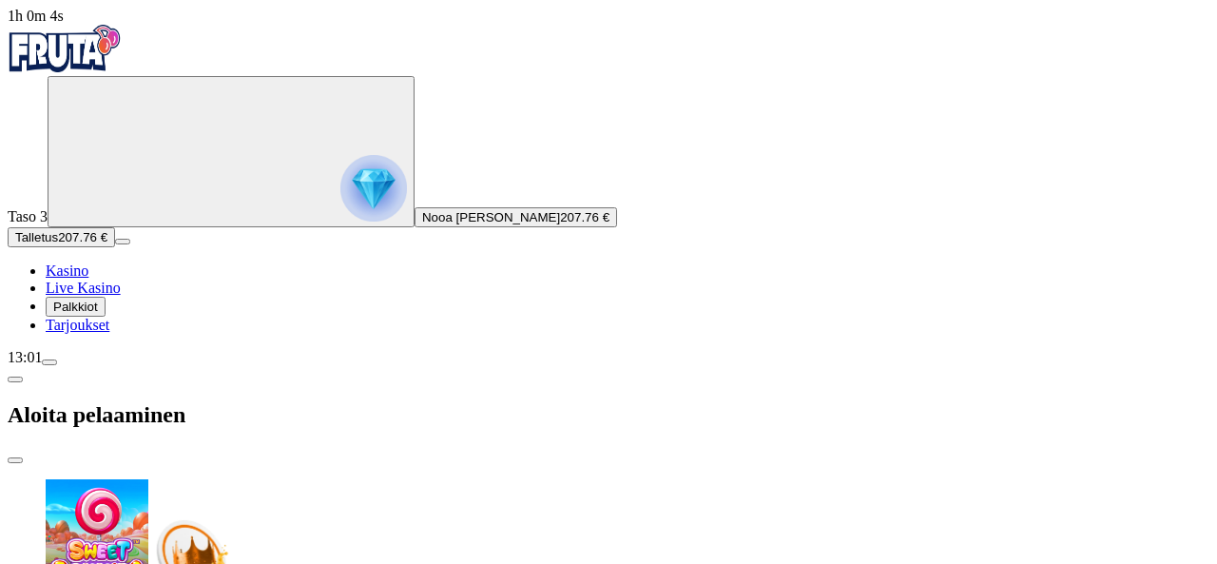
click at [49, 362] on span "menu icon" at bounding box center [49, 362] width 0 height 0
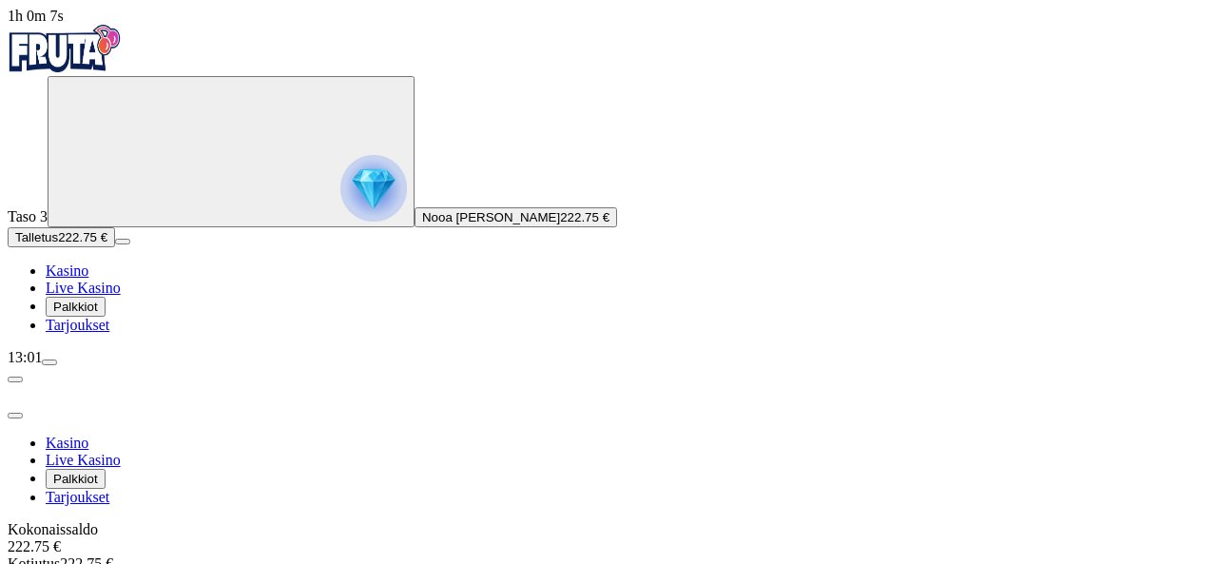
click at [15, 415] on span "close icon" at bounding box center [15, 415] width 0 height 0
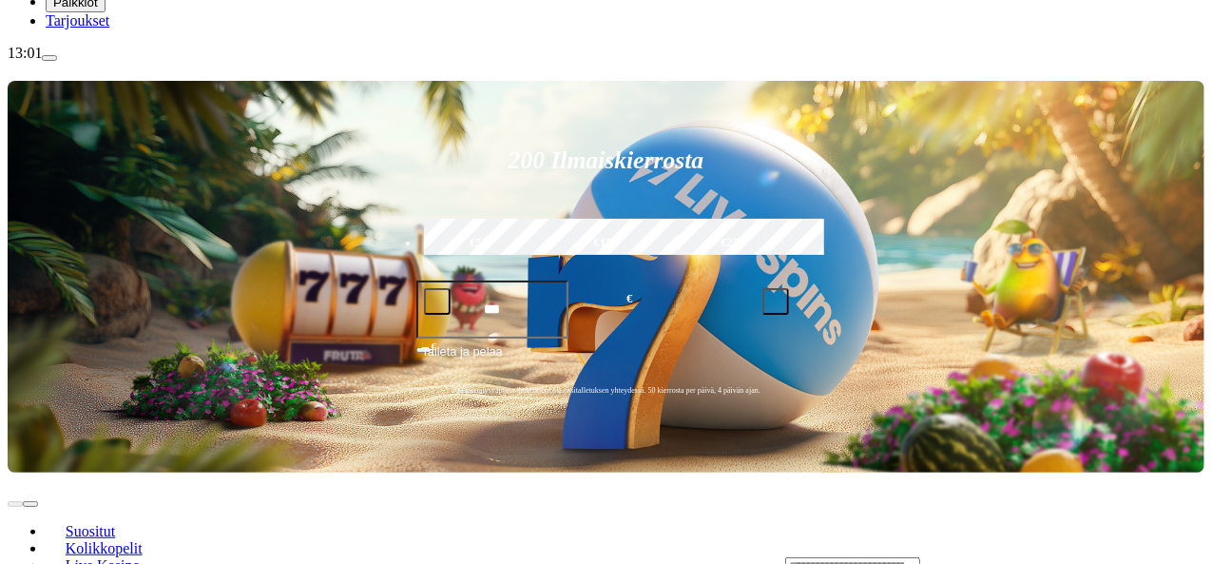
scroll to position [305, 0]
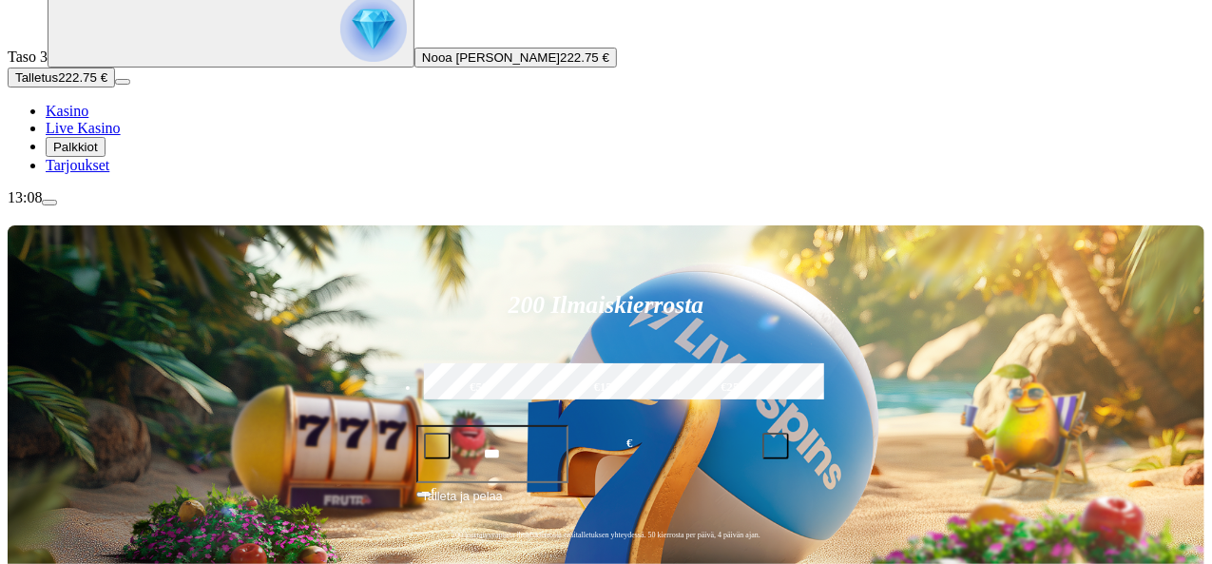
scroll to position [226, 0]
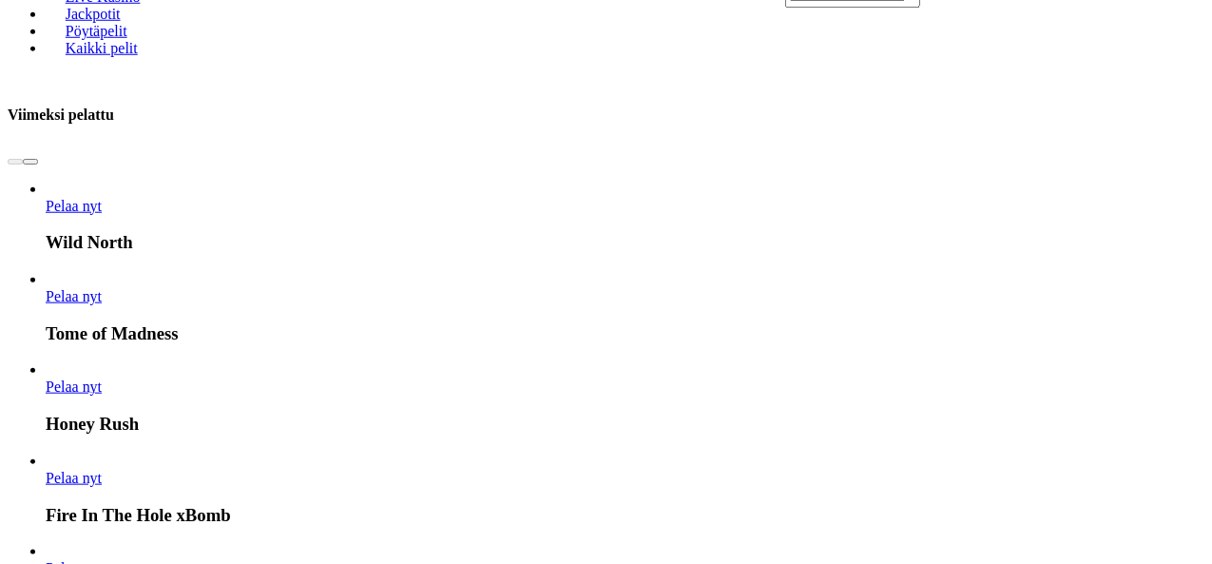
scroll to position [890, 0]
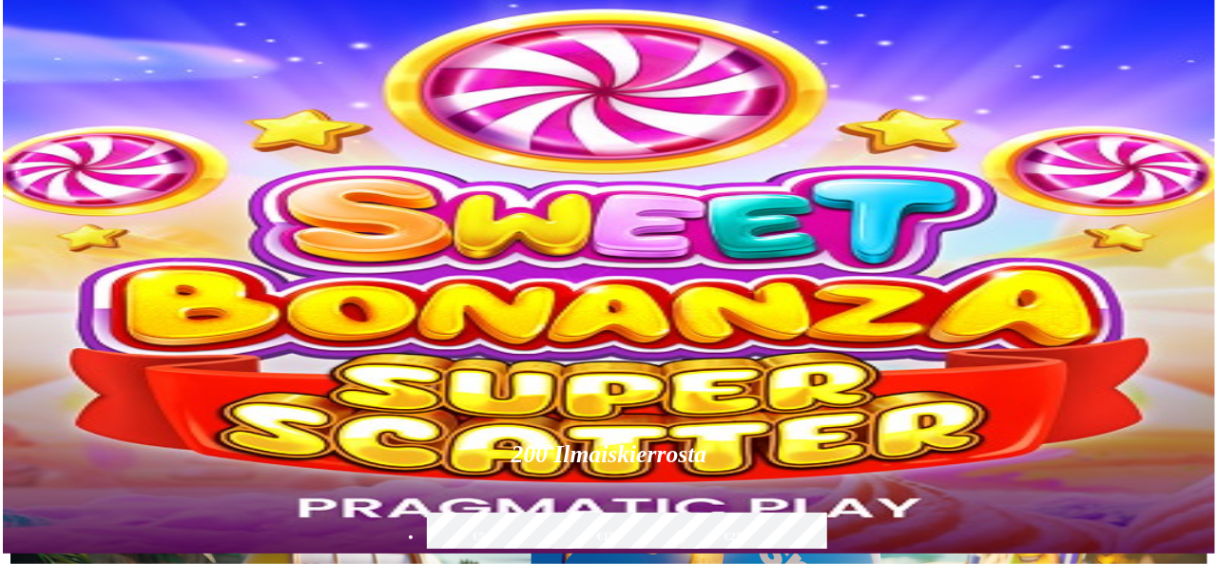
scroll to position [0, 0]
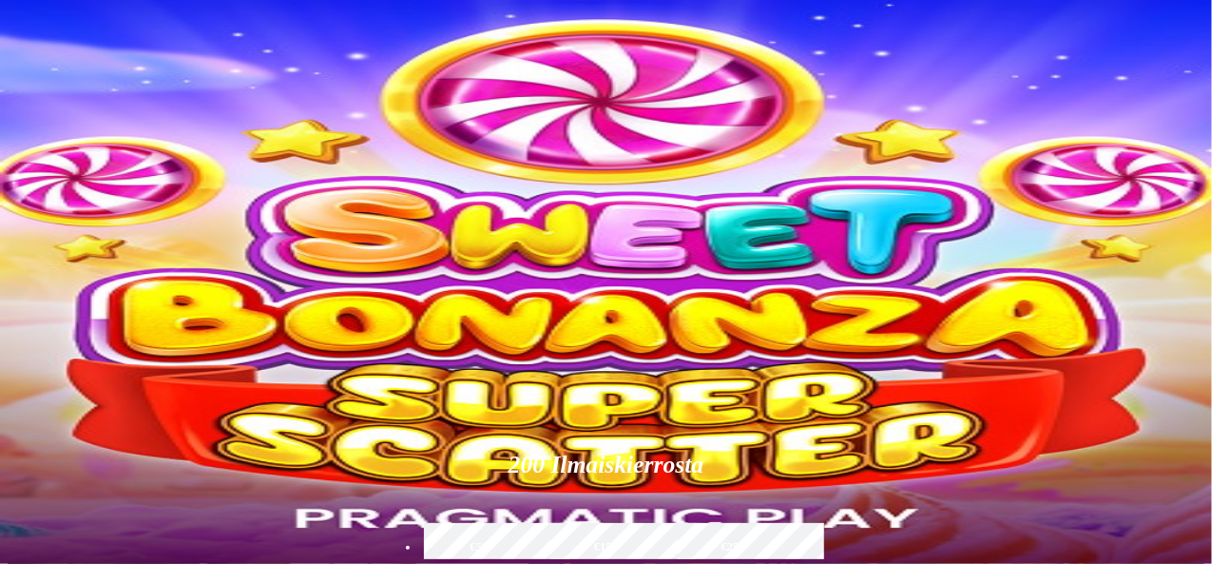
type input "*****"
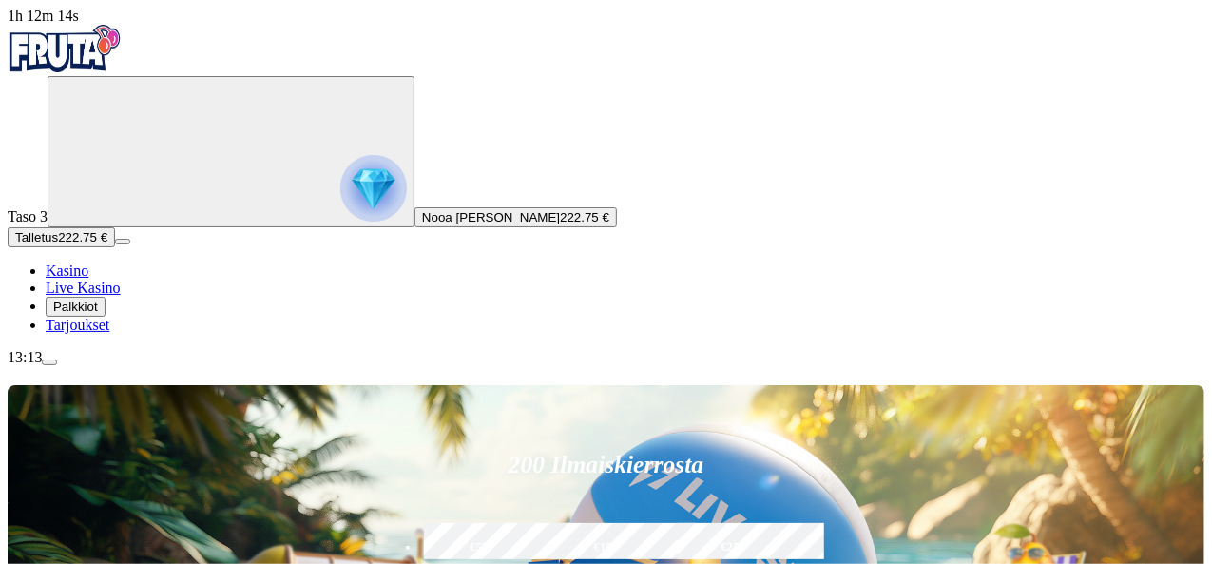
click at [49, 362] on span "menu icon" at bounding box center [49, 362] width 0 height 0
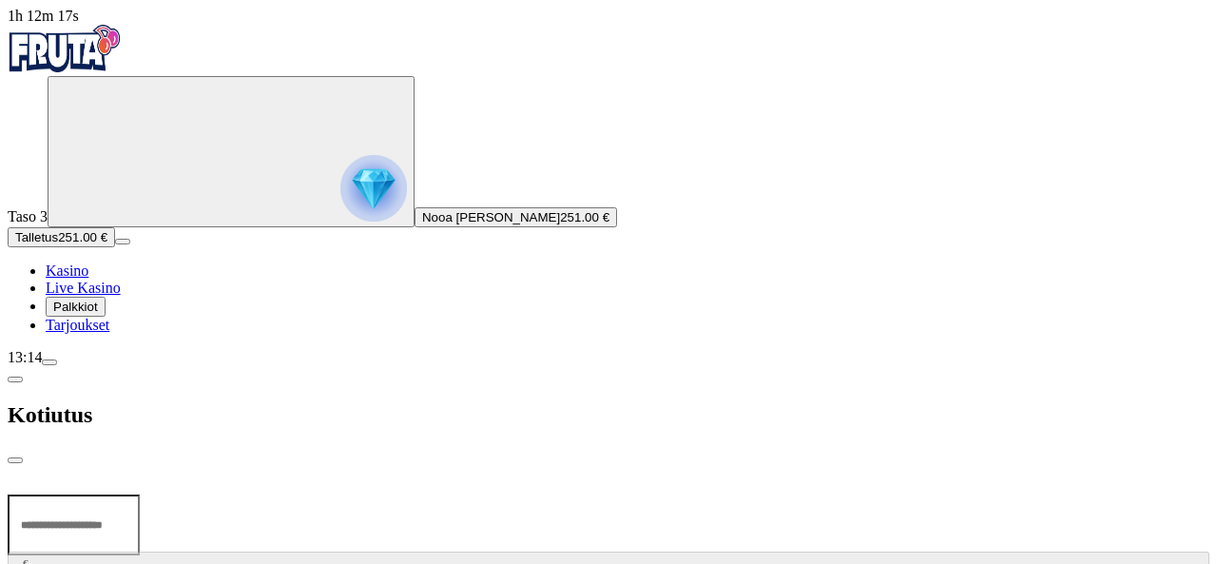
click at [140, 494] on input "number" at bounding box center [74, 524] width 132 height 61
type input "***"
click at [578, 562] on span "Ulosmaksu" at bounding box center [608, 569] width 60 height 14
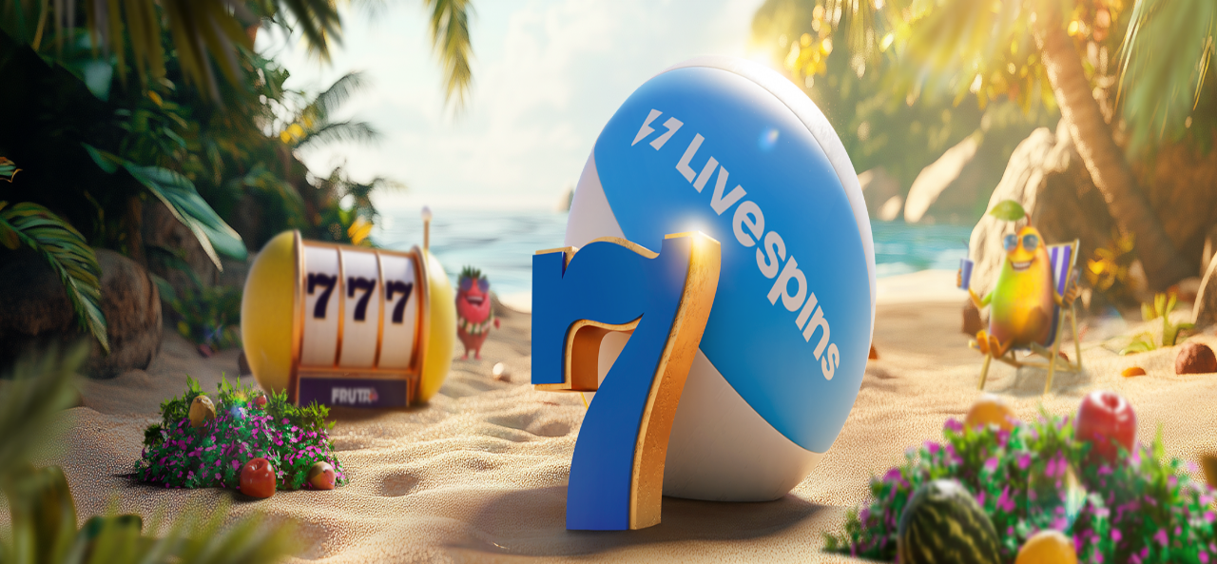
click at [49, 362] on span "menu icon" at bounding box center [49, 362] width 0 height 0
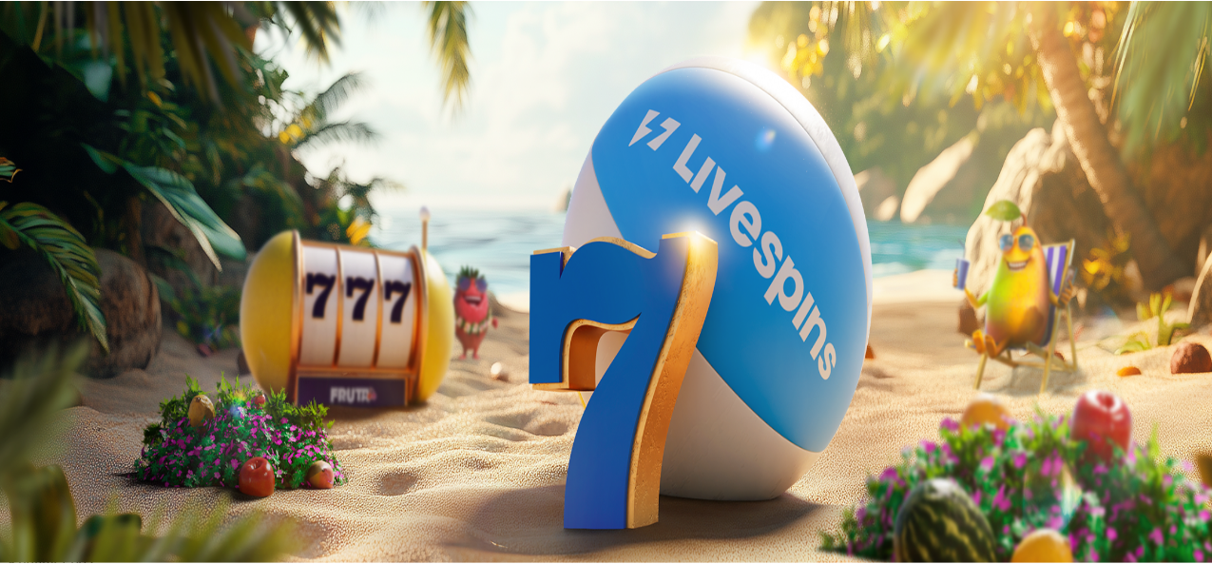
scroll to position [109, 0]
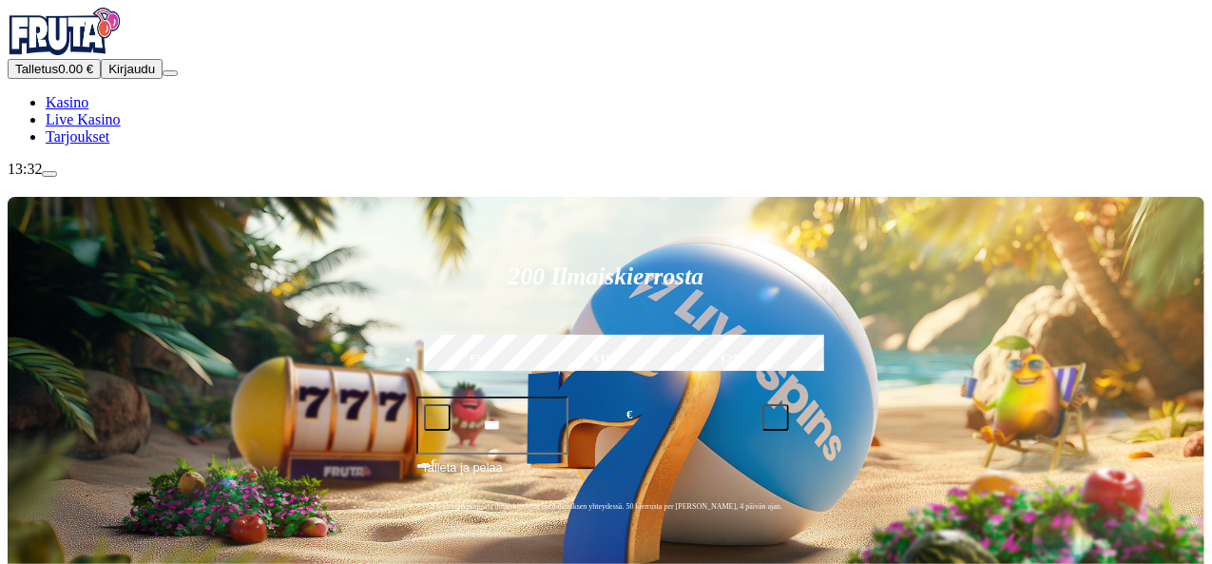
click at [136, 79] on button "Kirjaudu" at bounding box center [132, 69] width 62 height 20
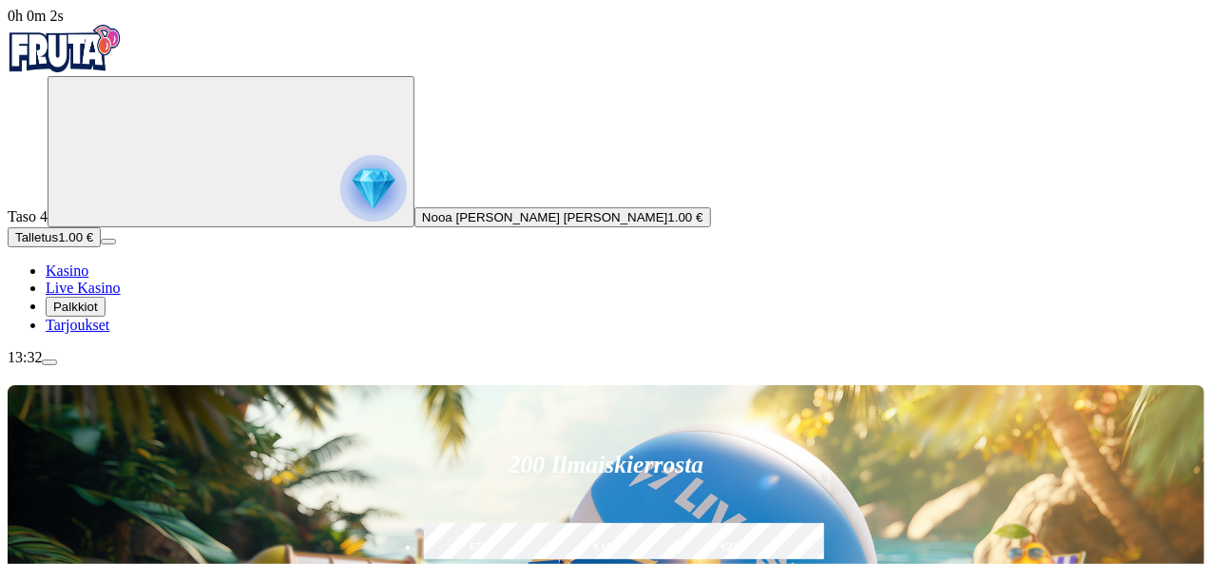
click at [98, 314] on span "Palkkiot" at bounding box center [75, 306] width 45 height 14
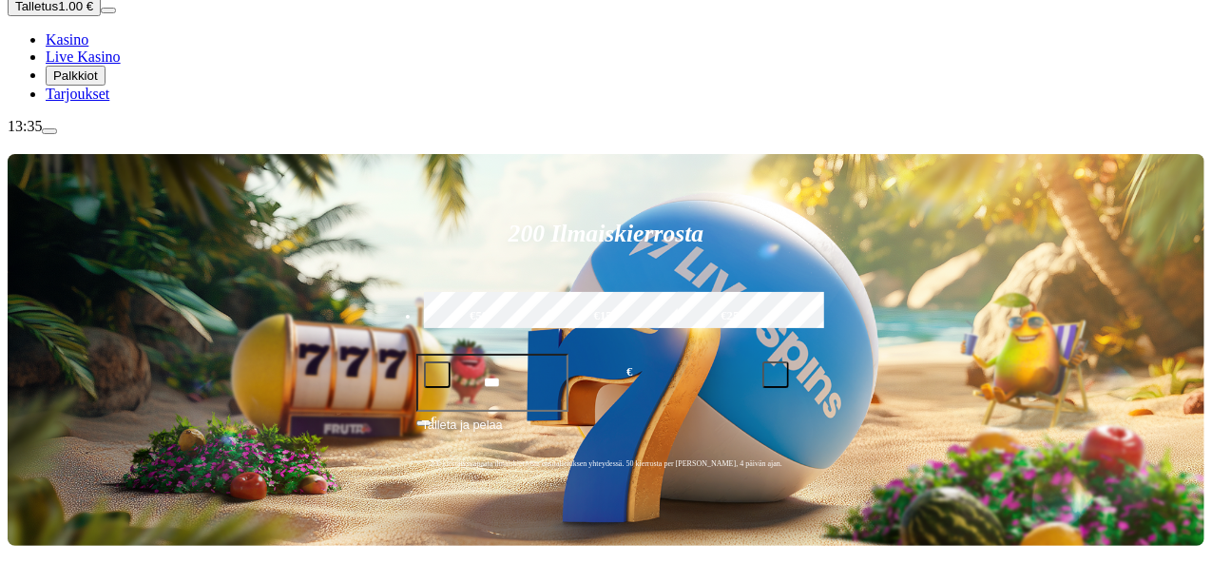
scroll to position [163, 0]
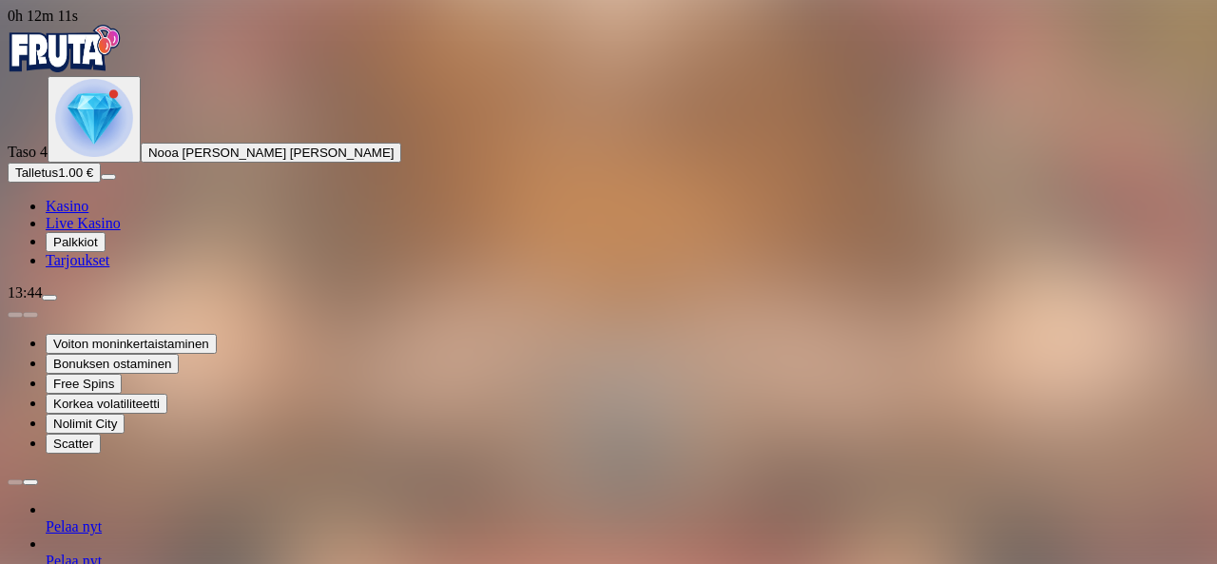
type input "*******"
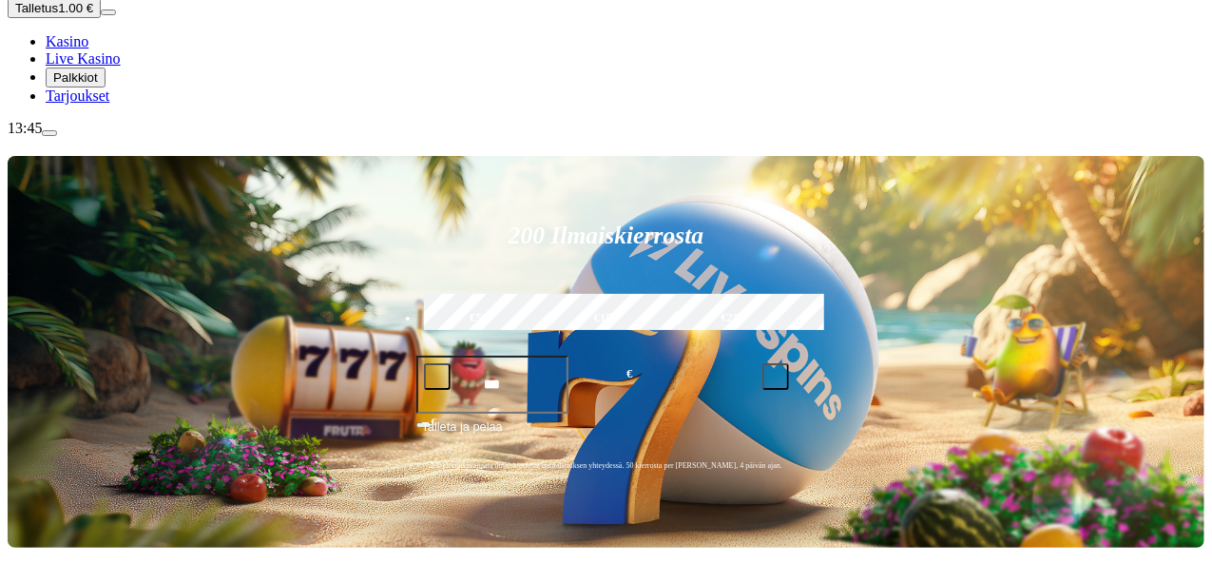
scroll to position [183, 0]
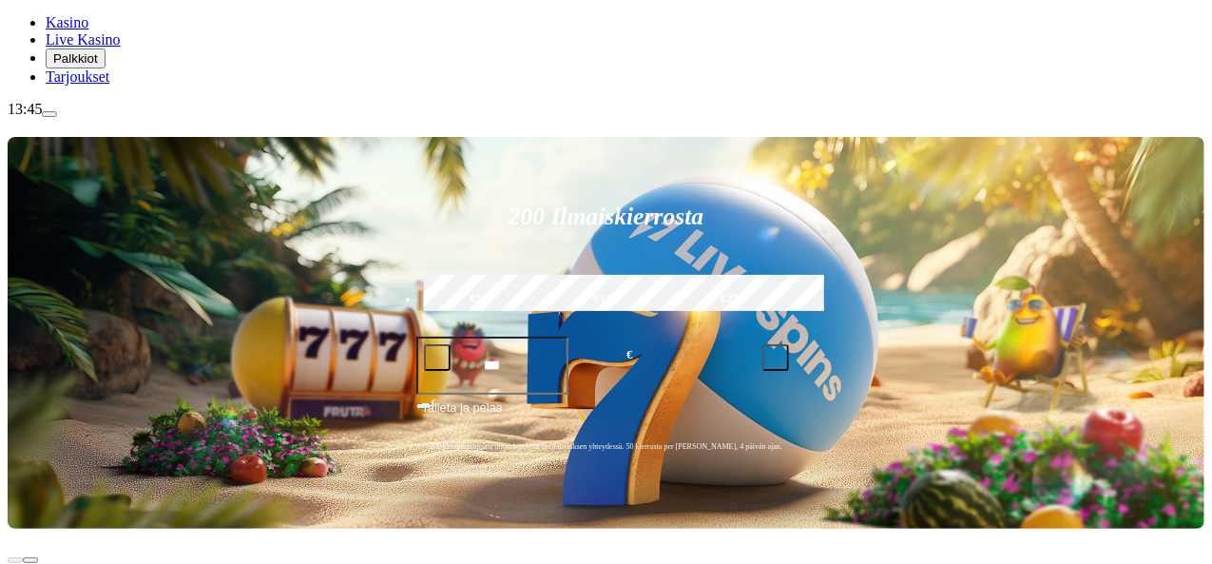
type input "*******"
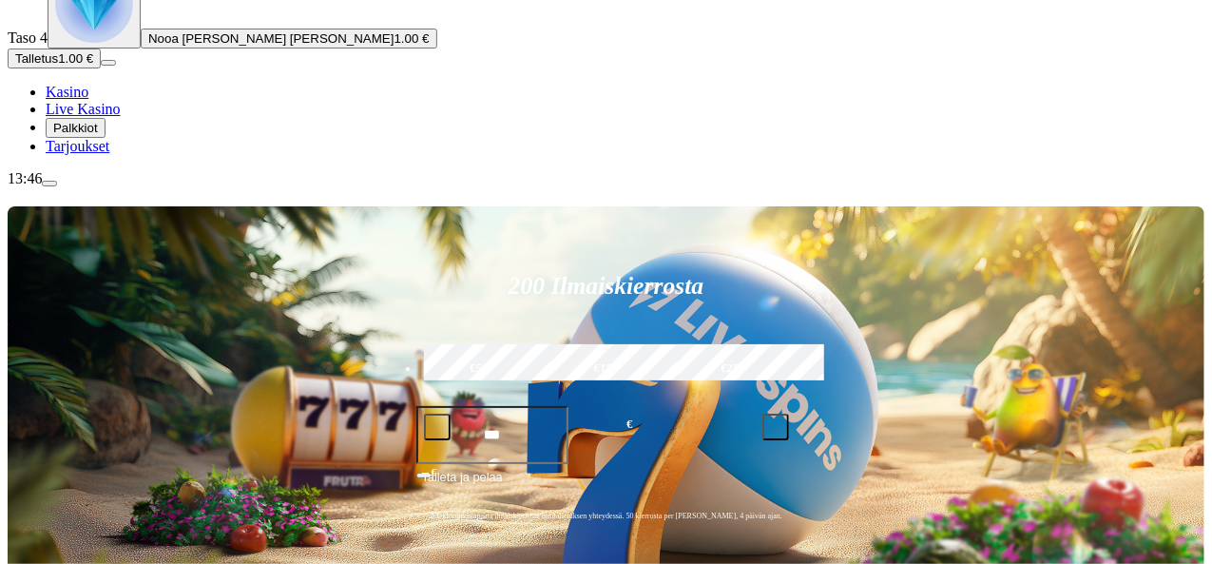
scroll to position [144, 0]
type input "*******"
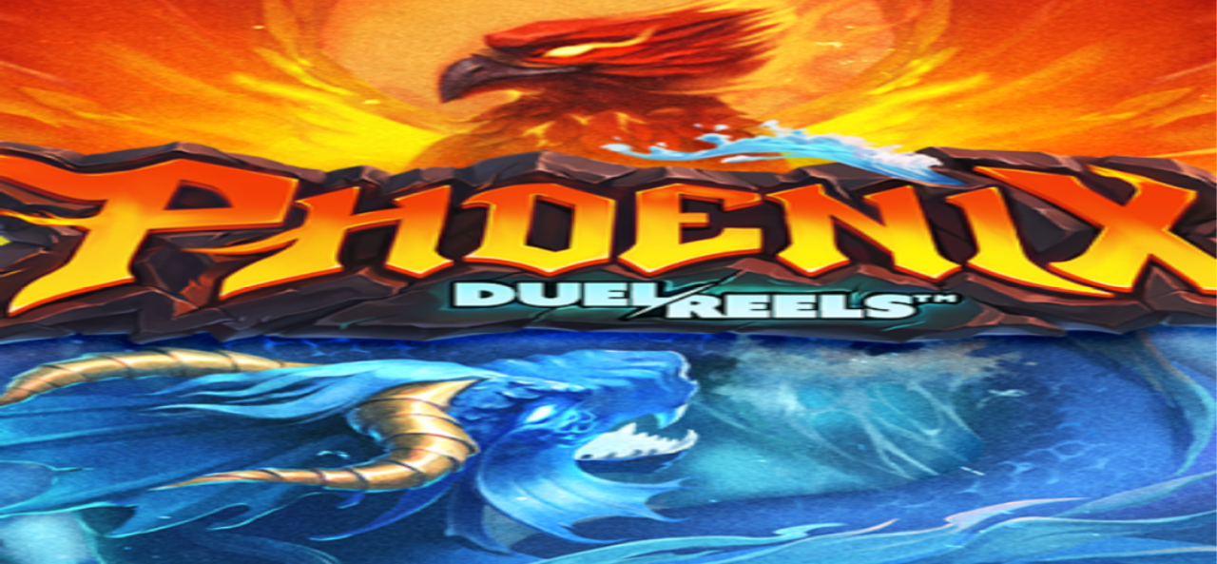
click at [143, 529] on input "Search" at bounding box center [75, 538] width 135 height 19
type input "*"
type input "*******"
click at [150, 542] on span "close icon" at bounding box center [150, 542] width 0 height 0
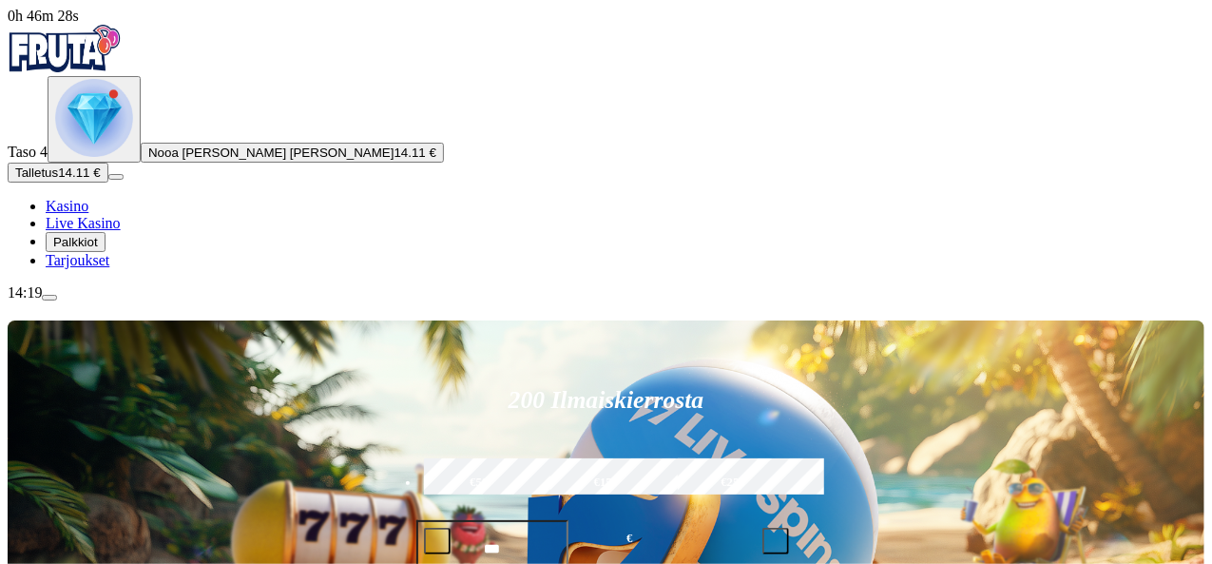
type input "*"
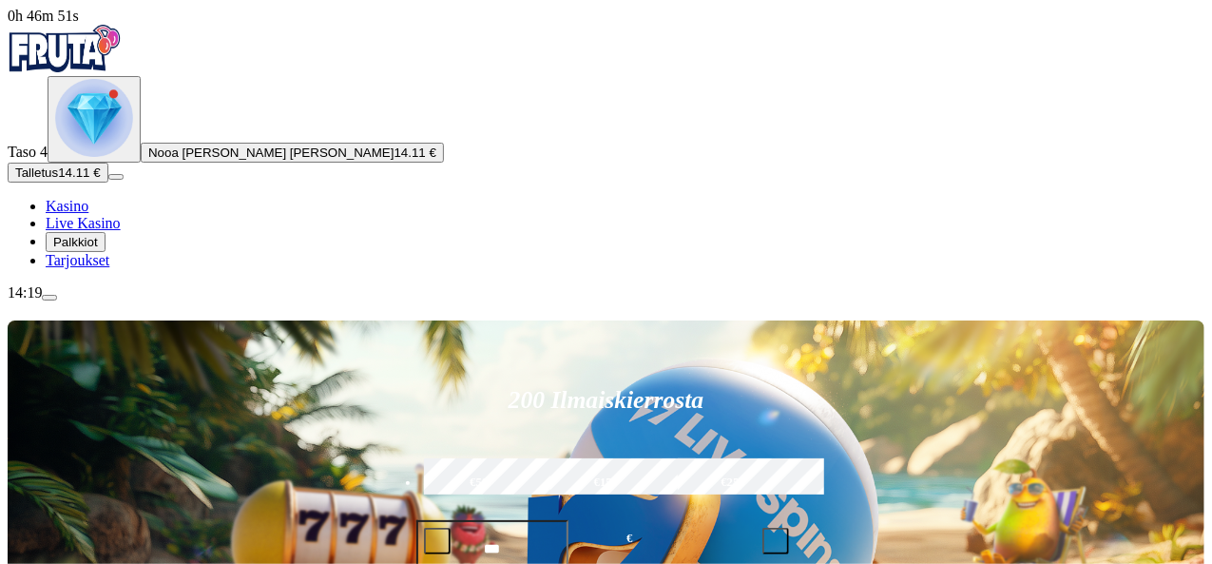
type input "*"
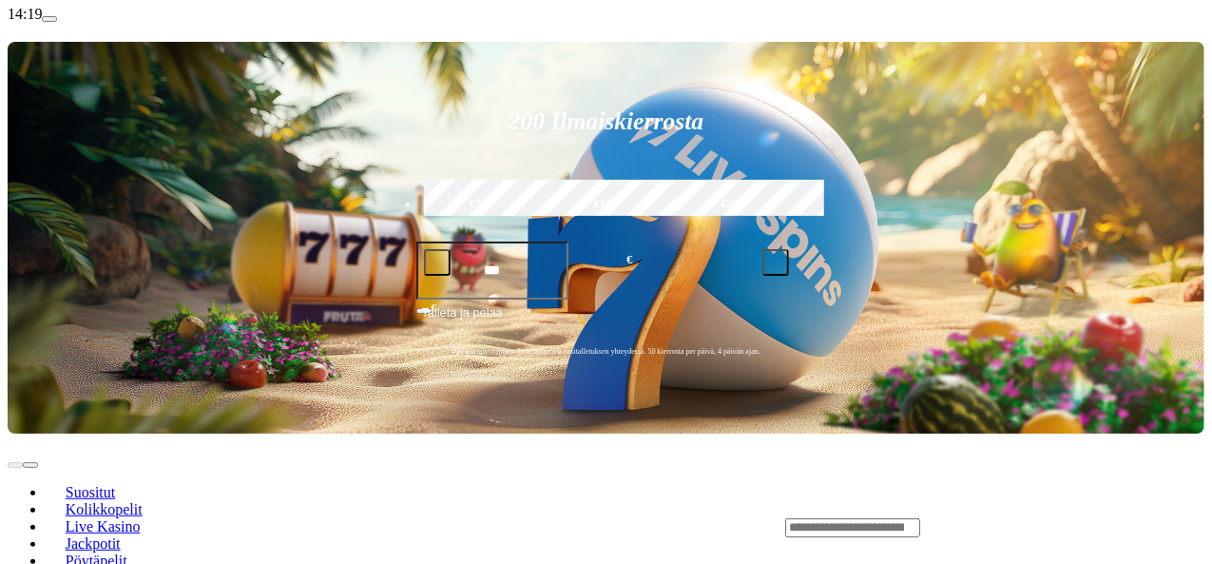
scroll to position [279, 0]
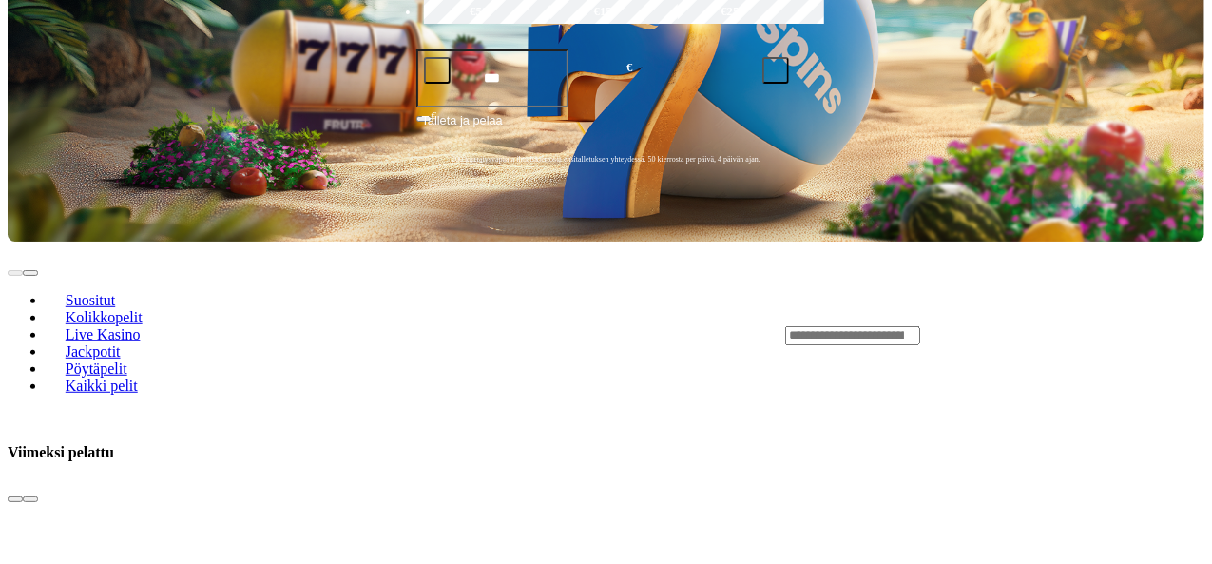
scroll to position [471, 0]
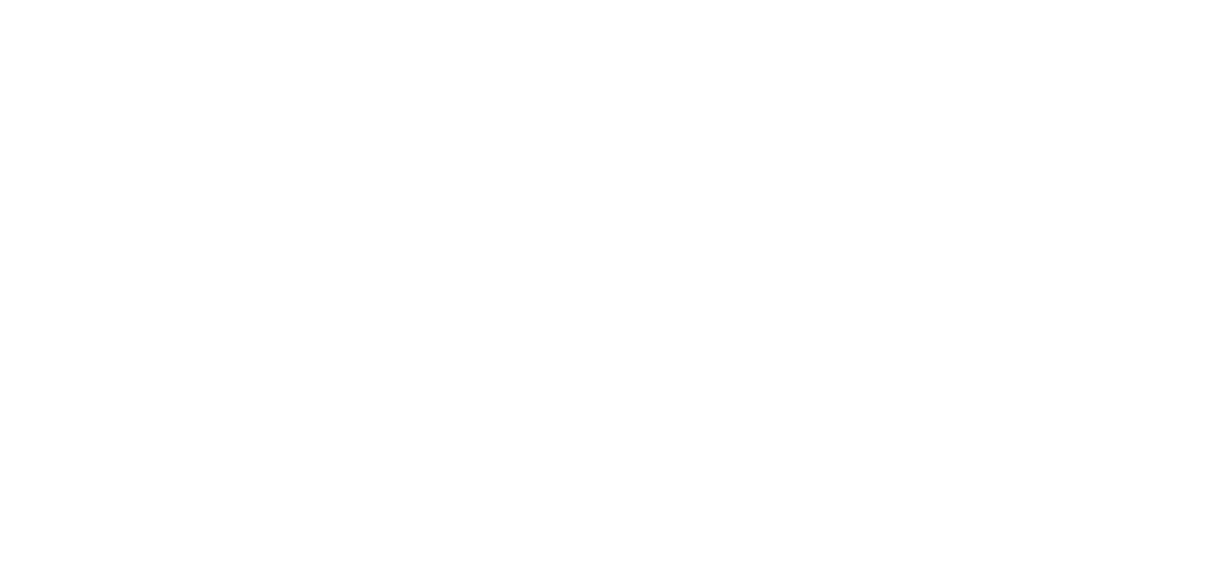
scroll to position [1034, 0]
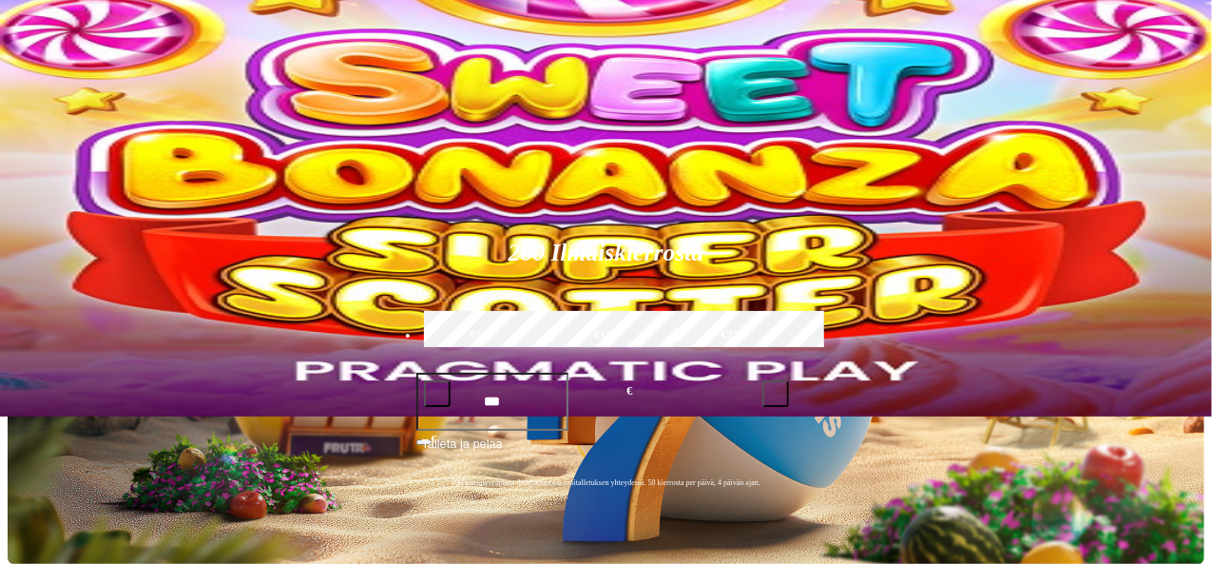
scroll to position [146, 0]
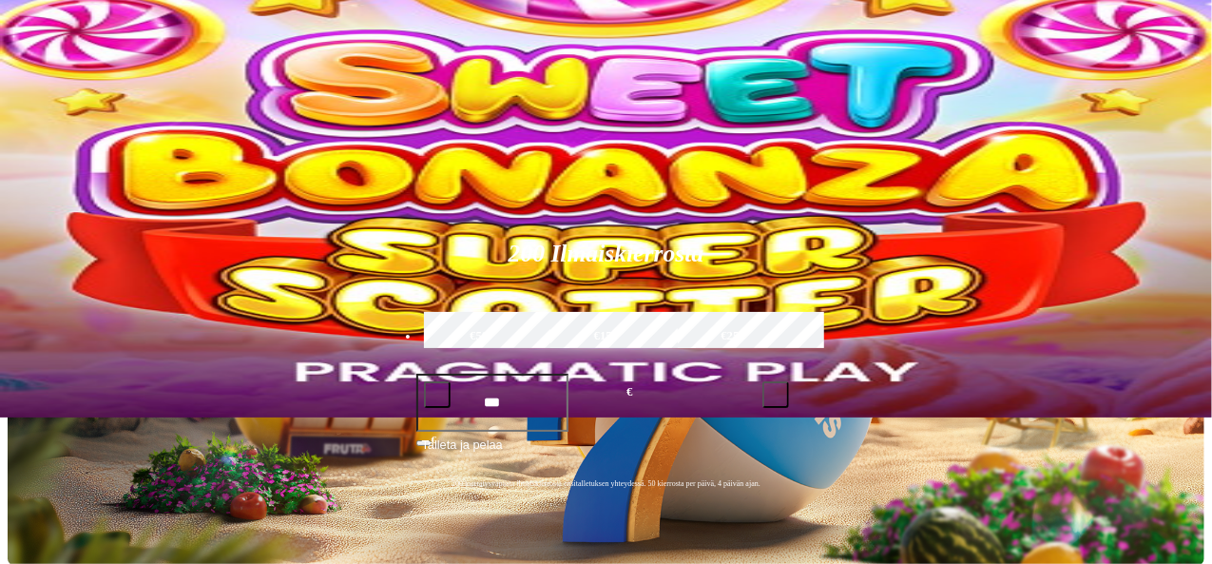
type input "********"
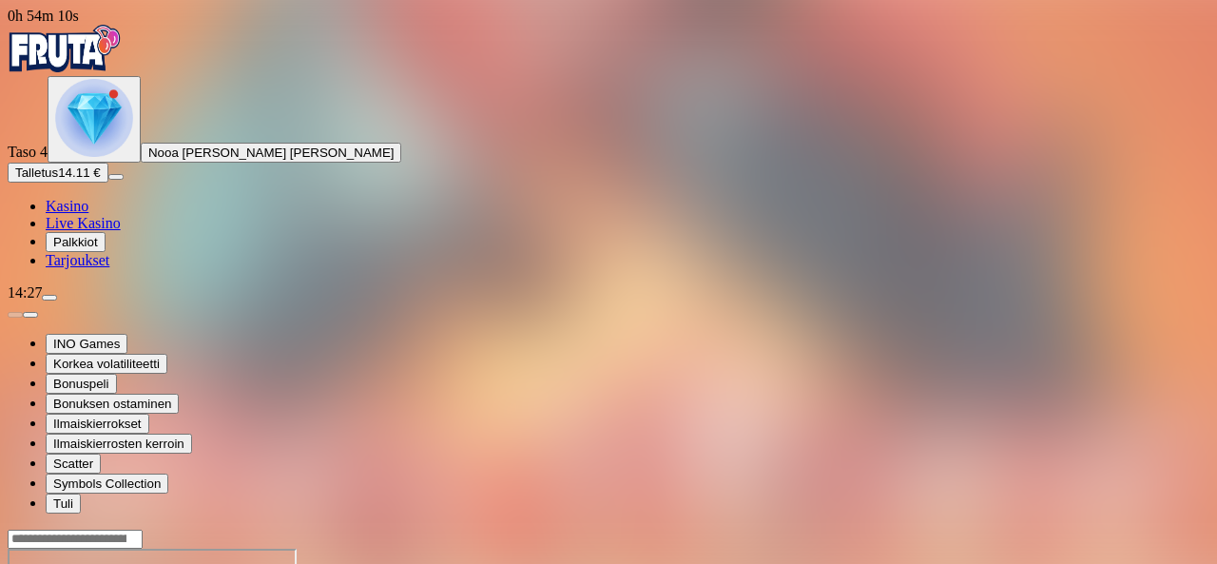
click at [108, 157] on img "Primary" at bounding box center [94, 118] width 78 height 78
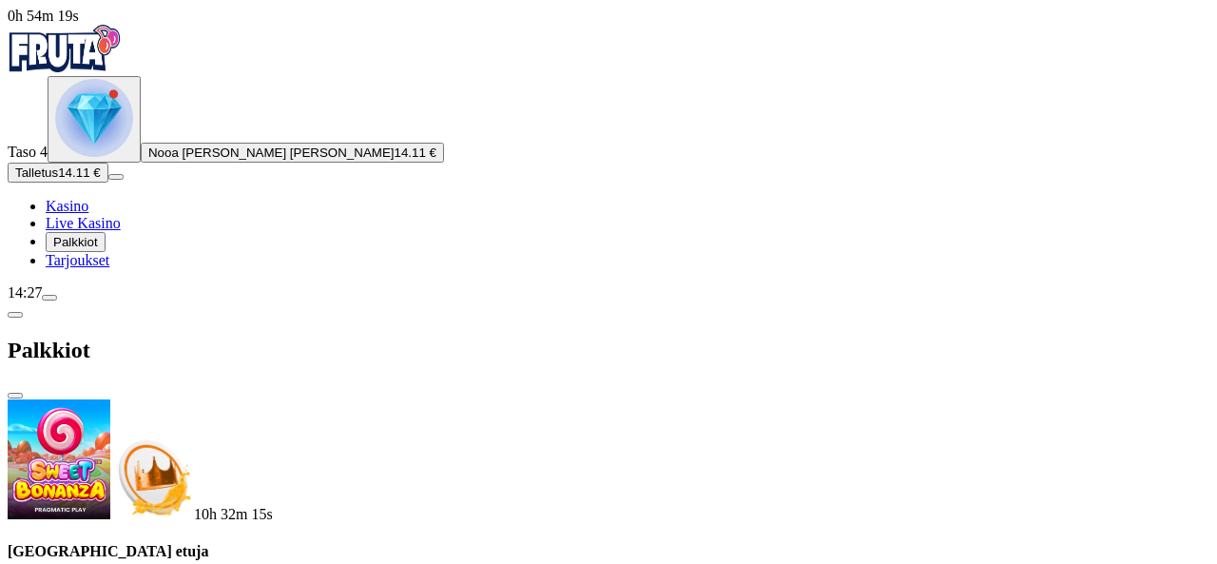
scroll to position [586, 0]
